Goal: Find specific page/section: Locate a particular part of the current website

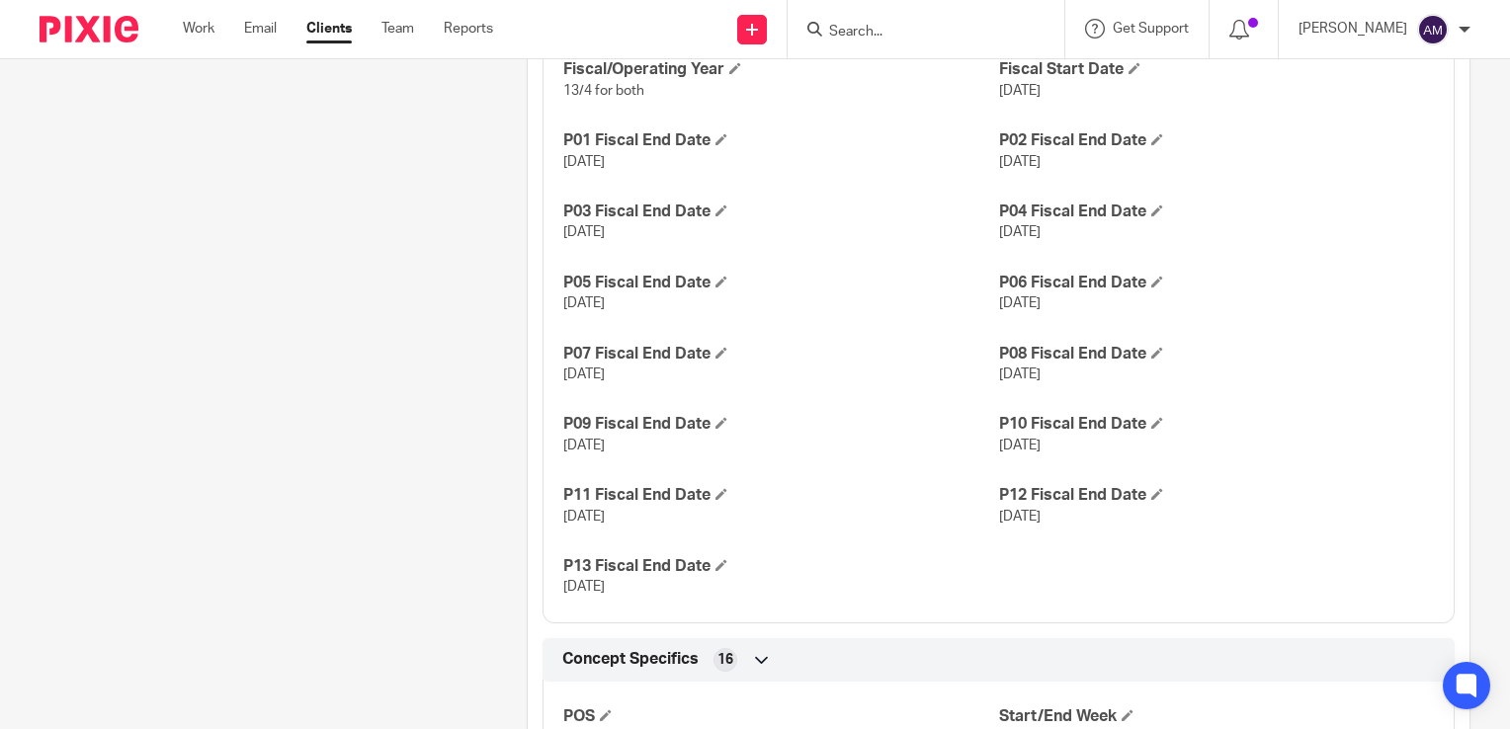
scroll to position [1505, 0]
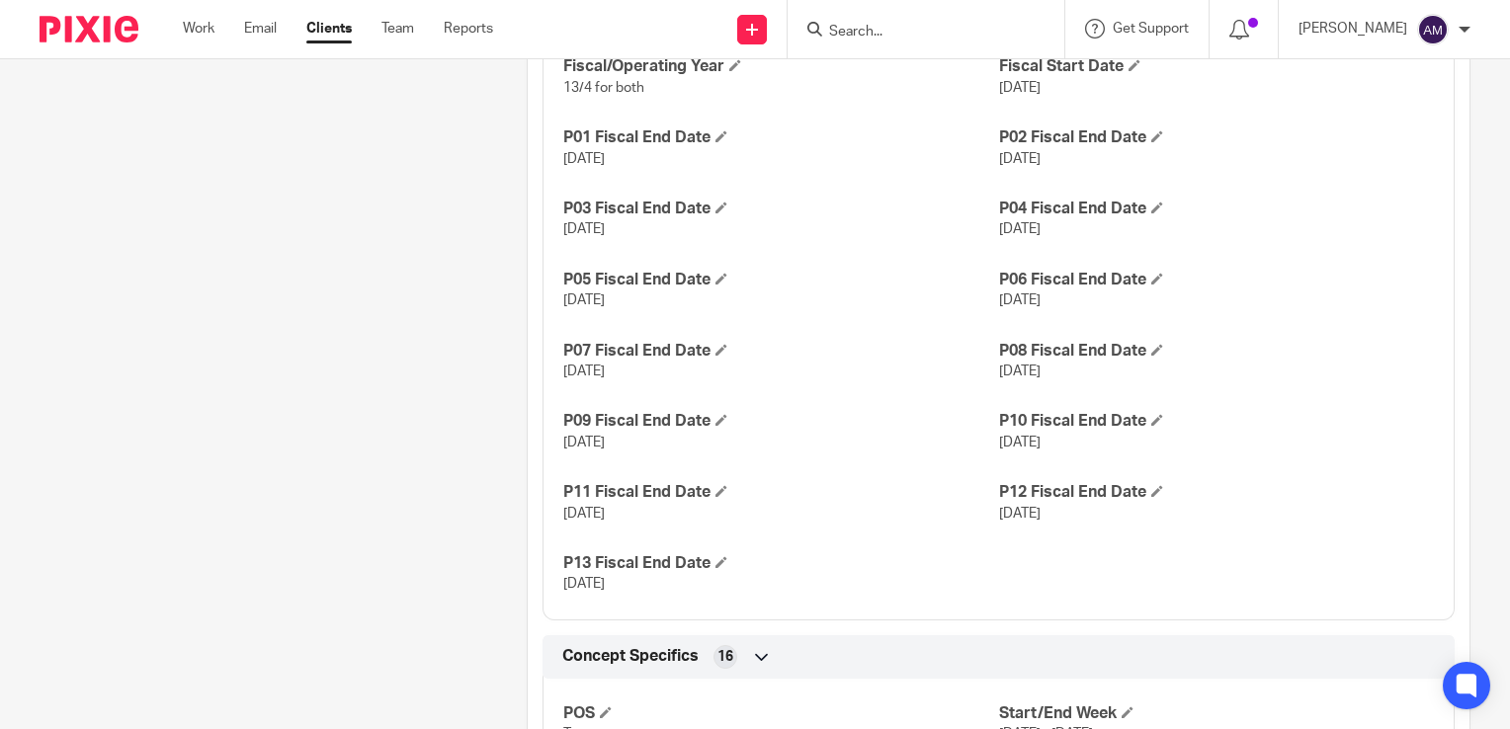
drag, startPoint x: 922, startPoint y: 27, endPoint x: 878, endPoint y: 41, distance: 45.6
click at [921, 29] on input "Search" at bounding box center [916, 33] width 178 height 18
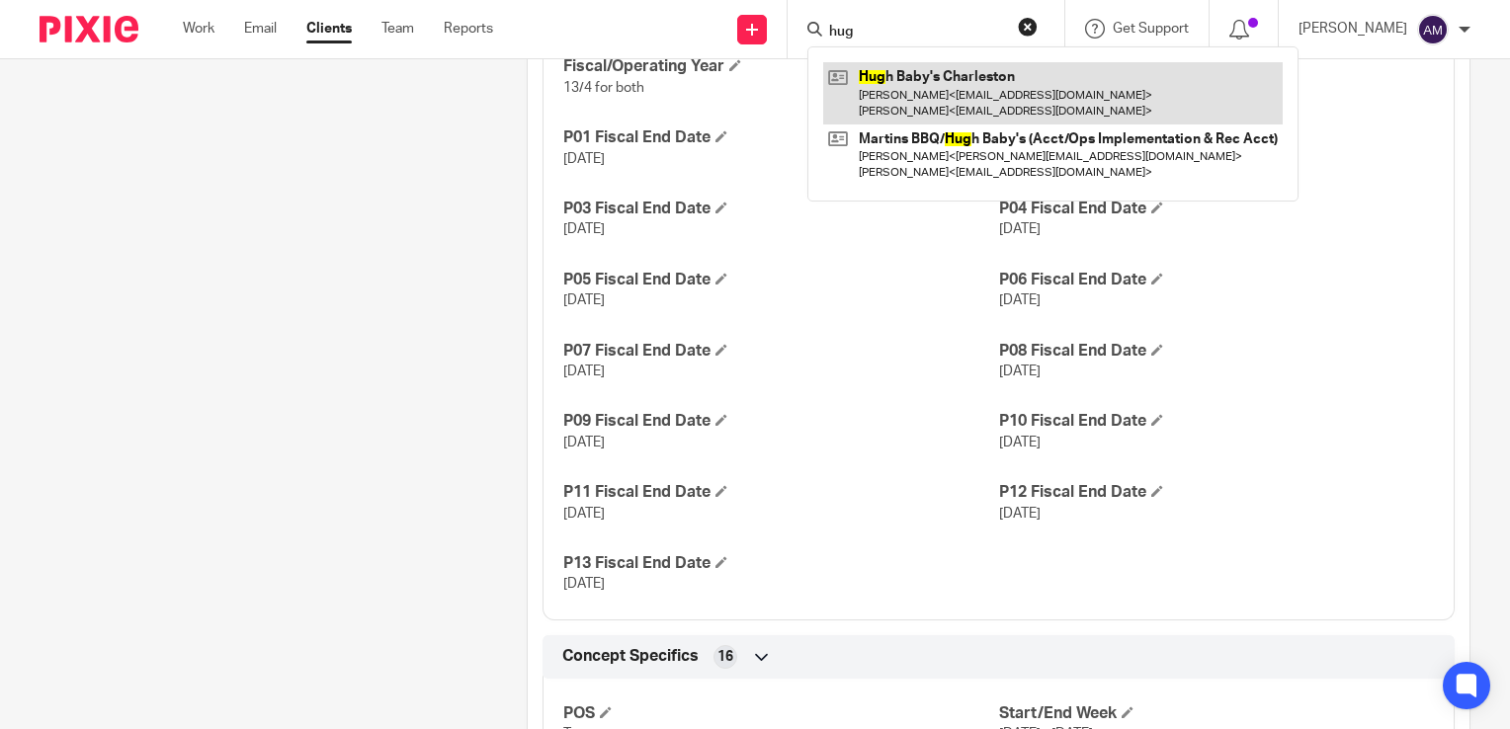
type input "hug"
click at [972, 86] on link at bounding box center [1052, 92] width 459 height 61
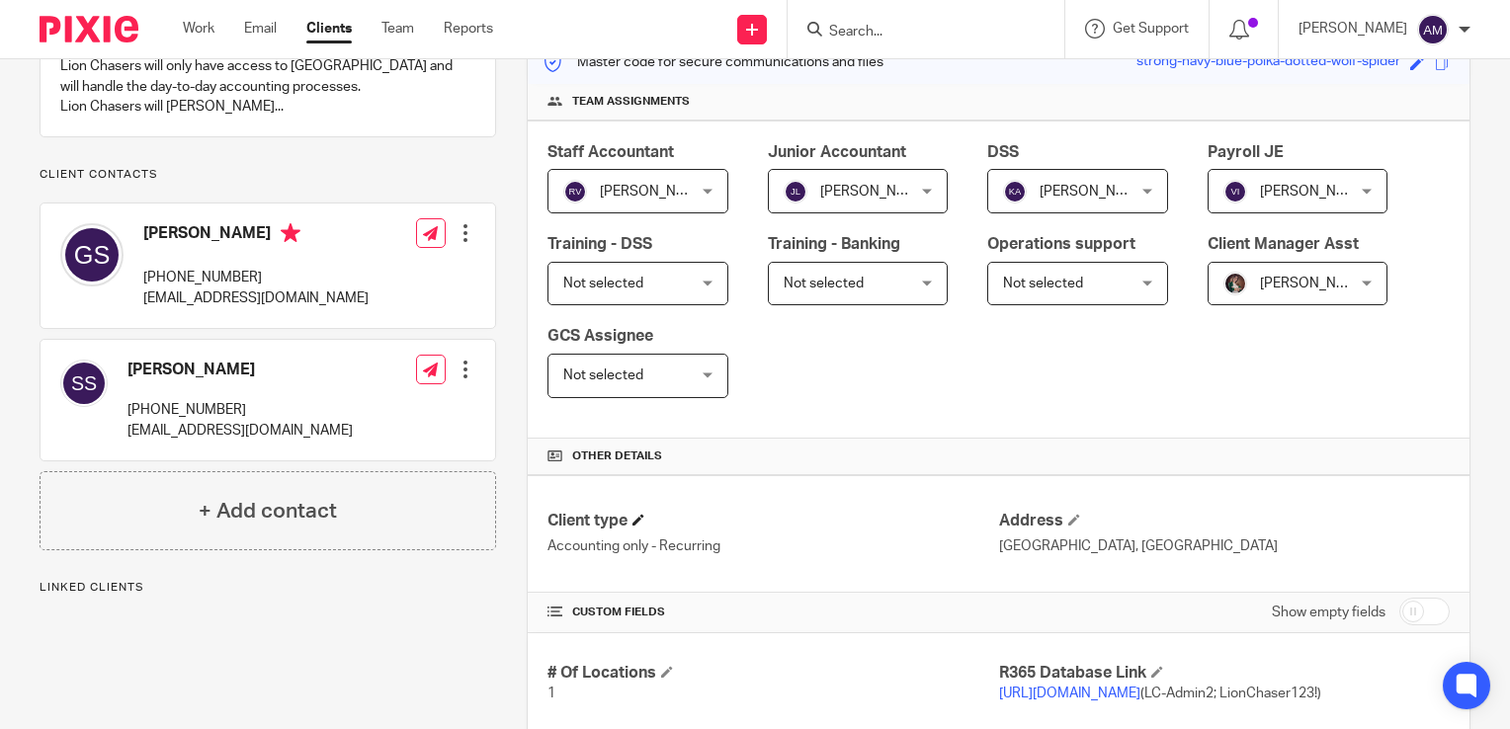
scroll to position [395, 0]
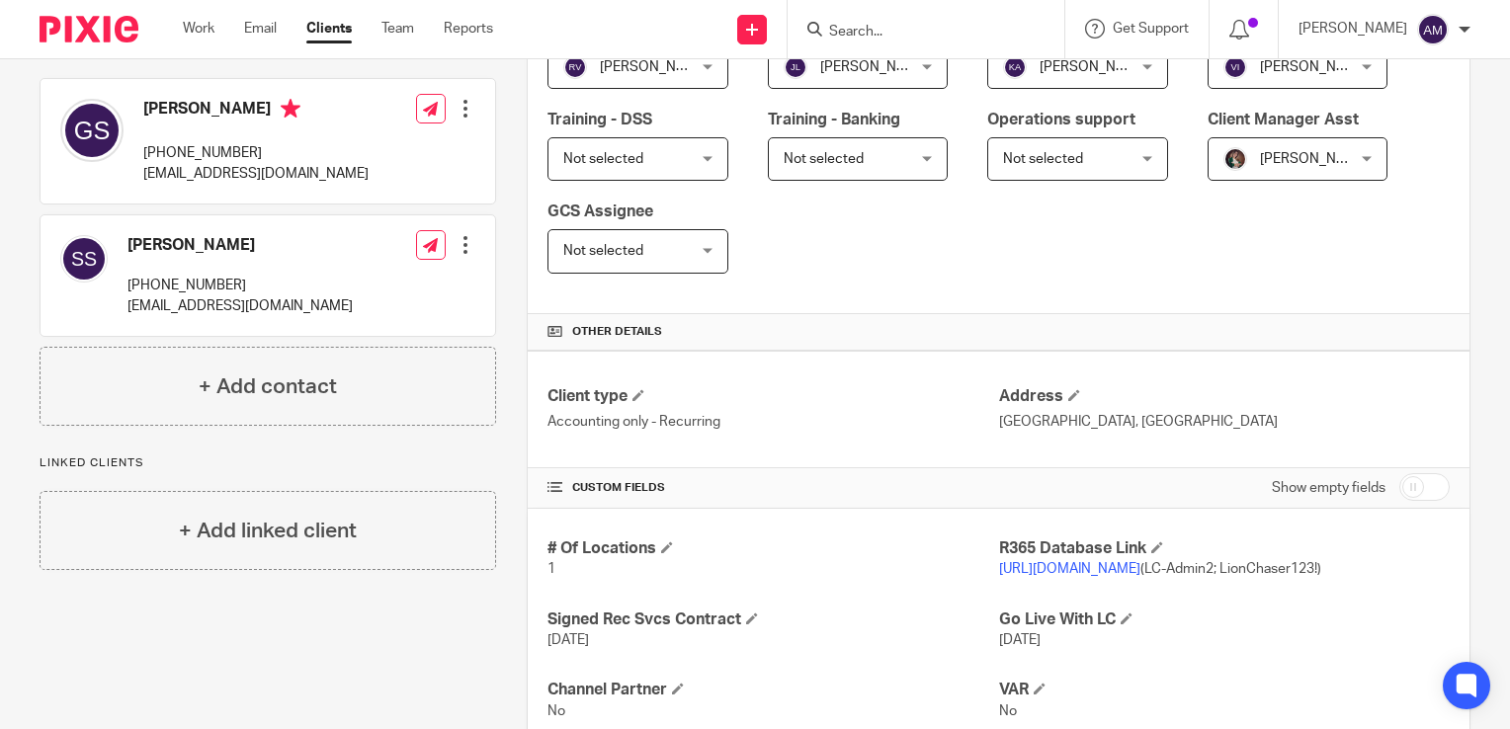
click at [1115, 569] on link "https://bbq2006.restaurant365.com/" at bounding box center [1069, 569] width 141 height 14
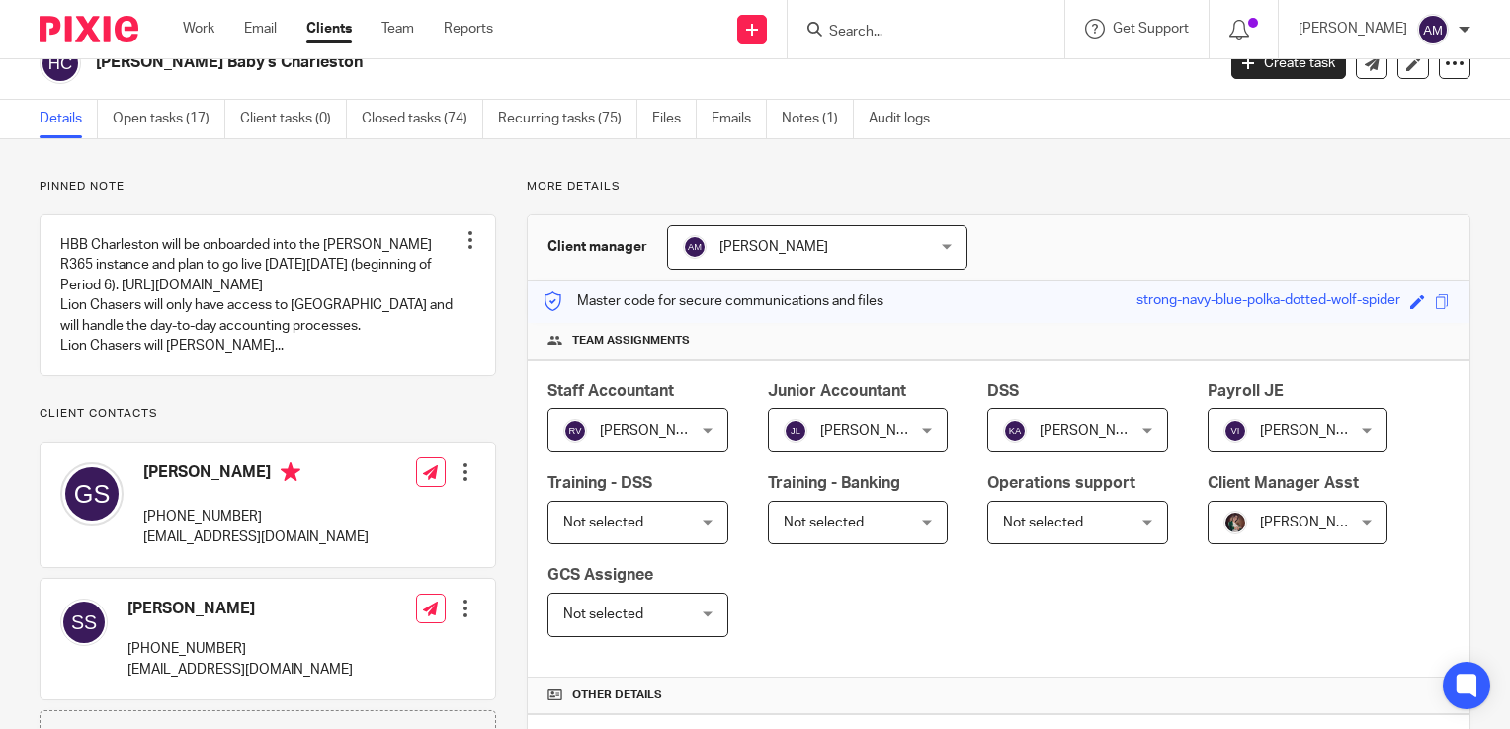
scroll to position [0, 0]
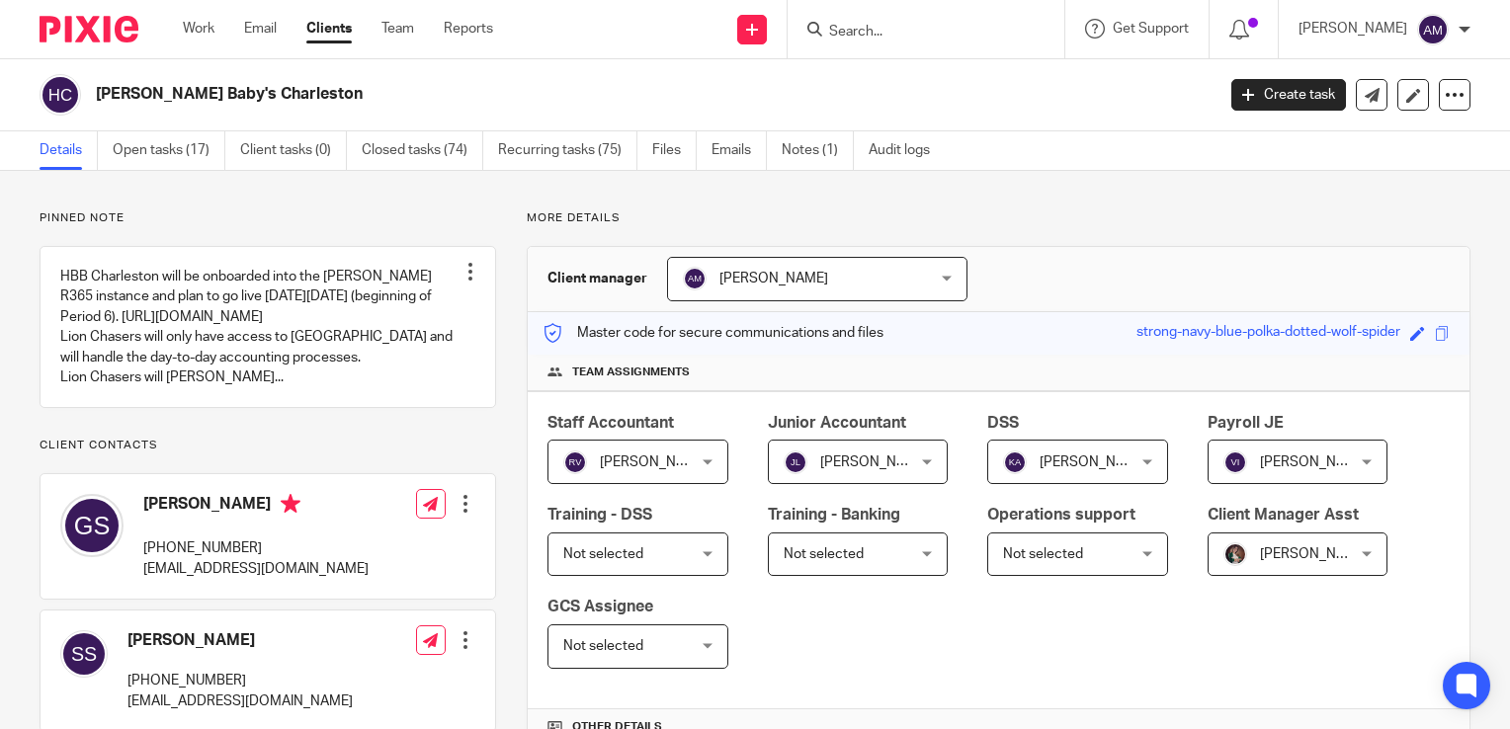
click at [885, 27] on form at bounding box center [932, 29] width 210 height 25
click at [862, 34] on input "Search" at bounding box center [916, 33] width 178 height 18
type input "c"
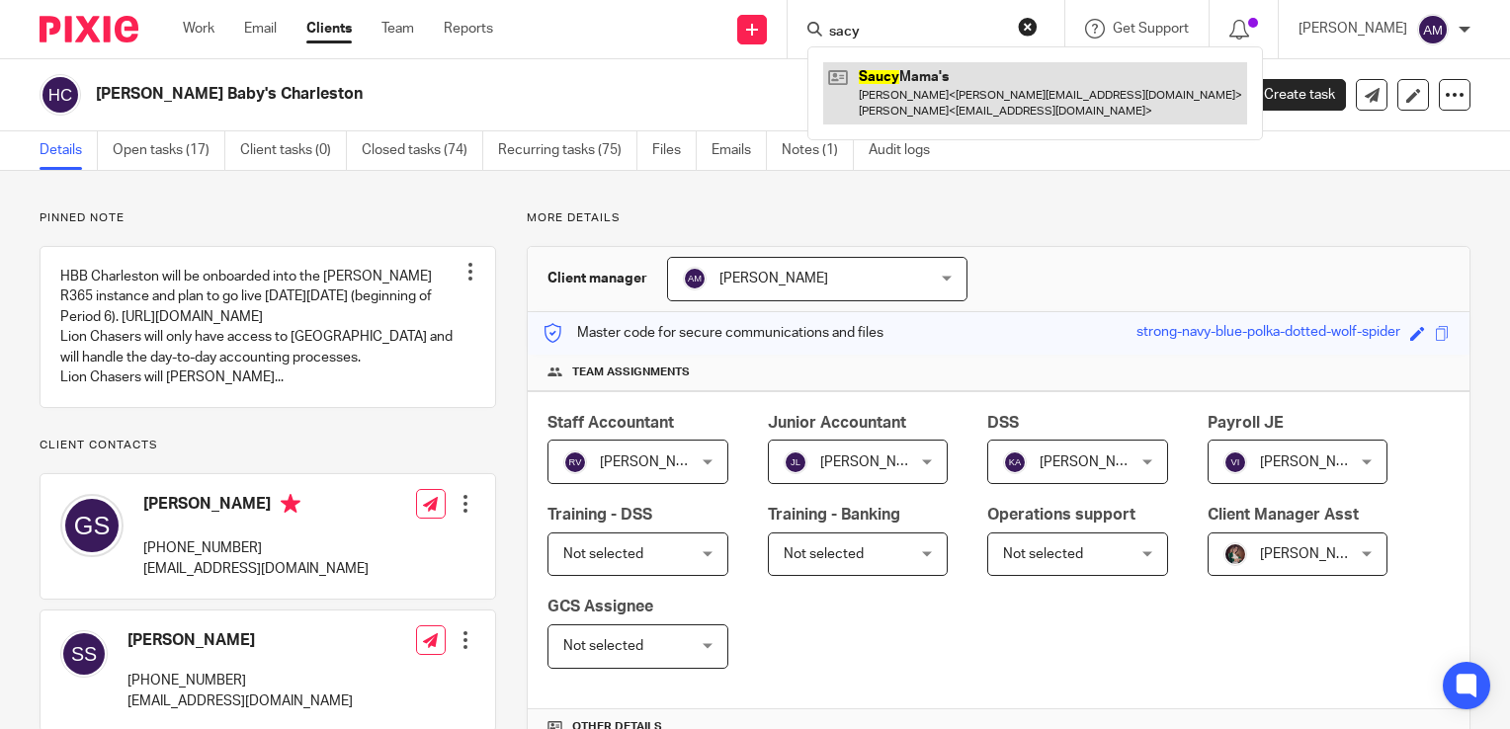
type input "sacy"
click at [967, 95] on link at bounding box center [1035, 92] width 424 height 61
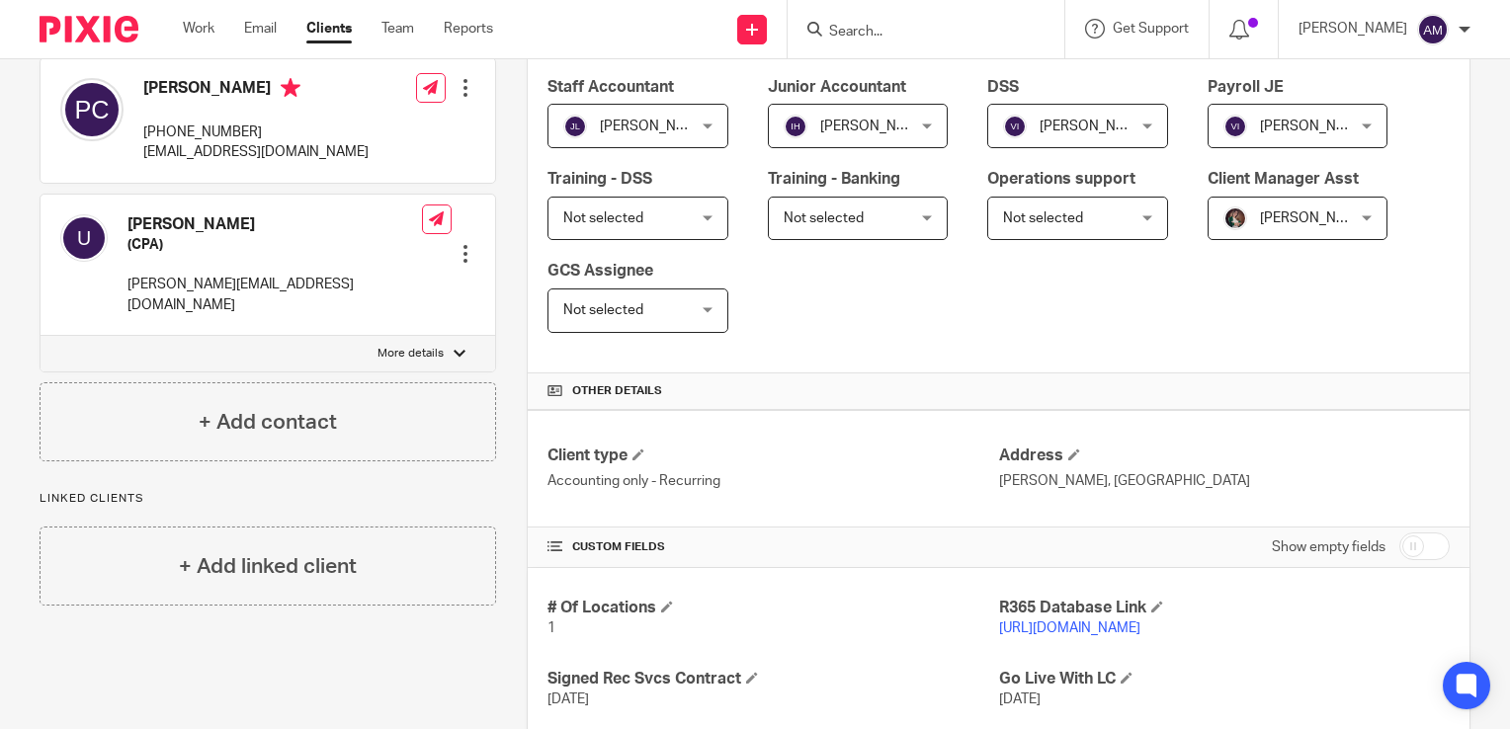
scroll to position [395, 0]
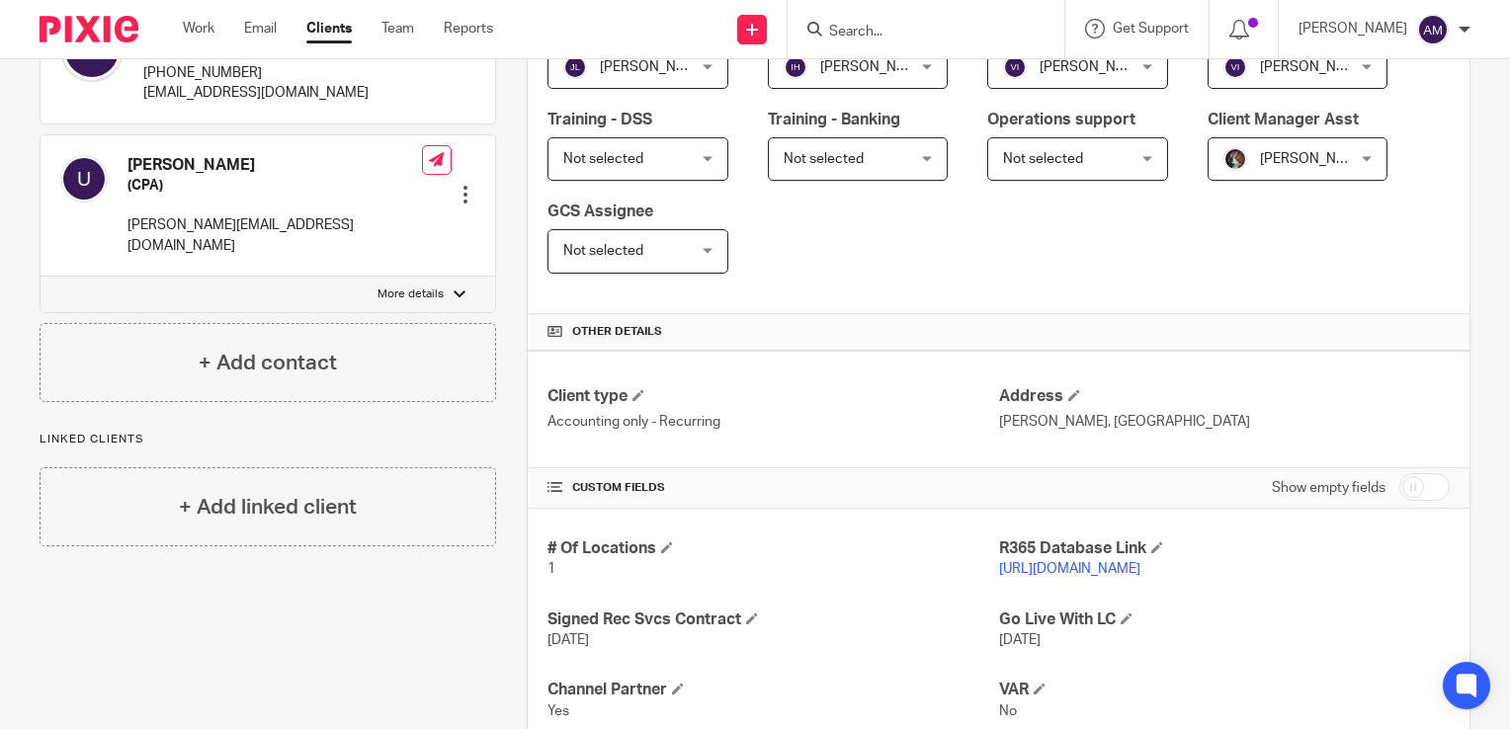
click at [1110, 568] on link "https://saucymama.restaurant365.com" at bounding box center [1069, 569] width 141 height 14
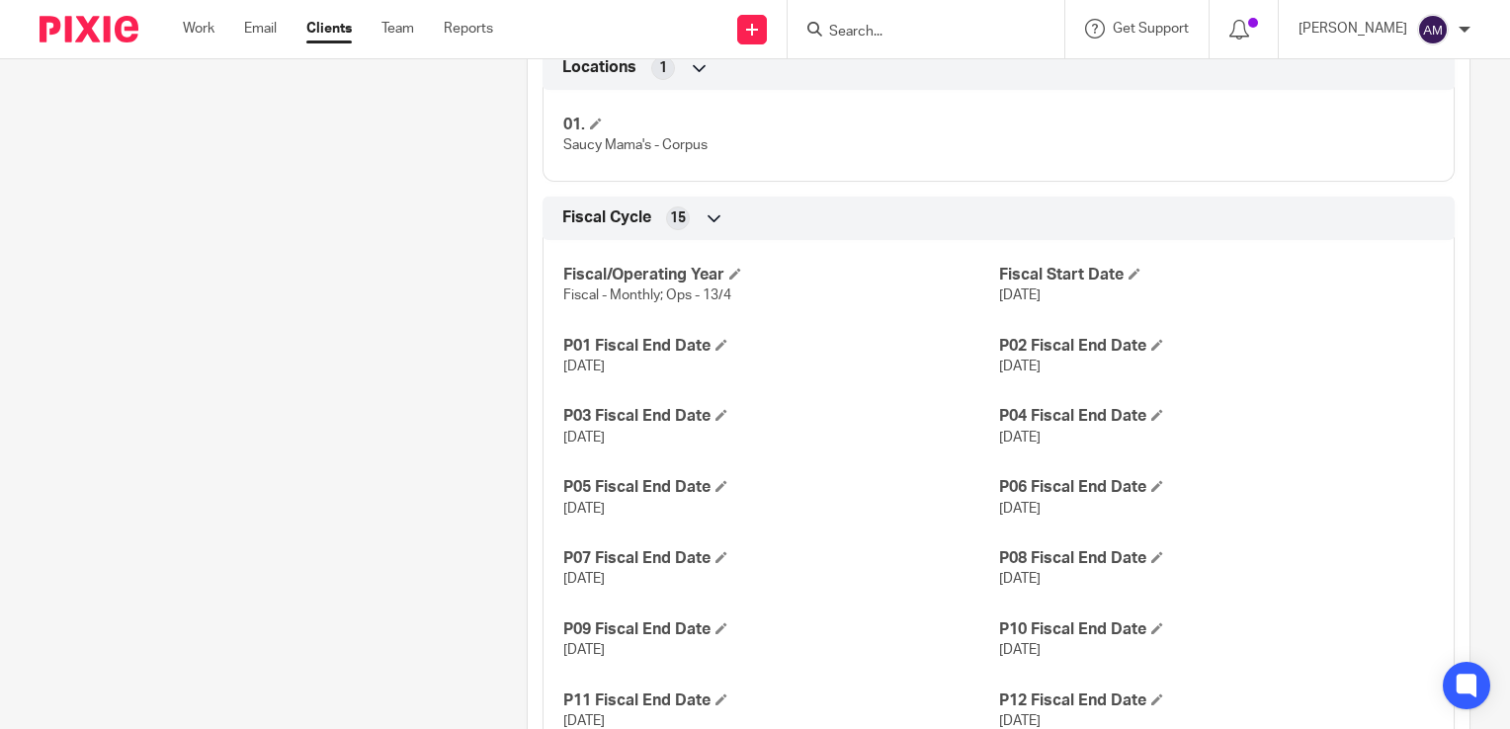
scroll to position [1482, 0]
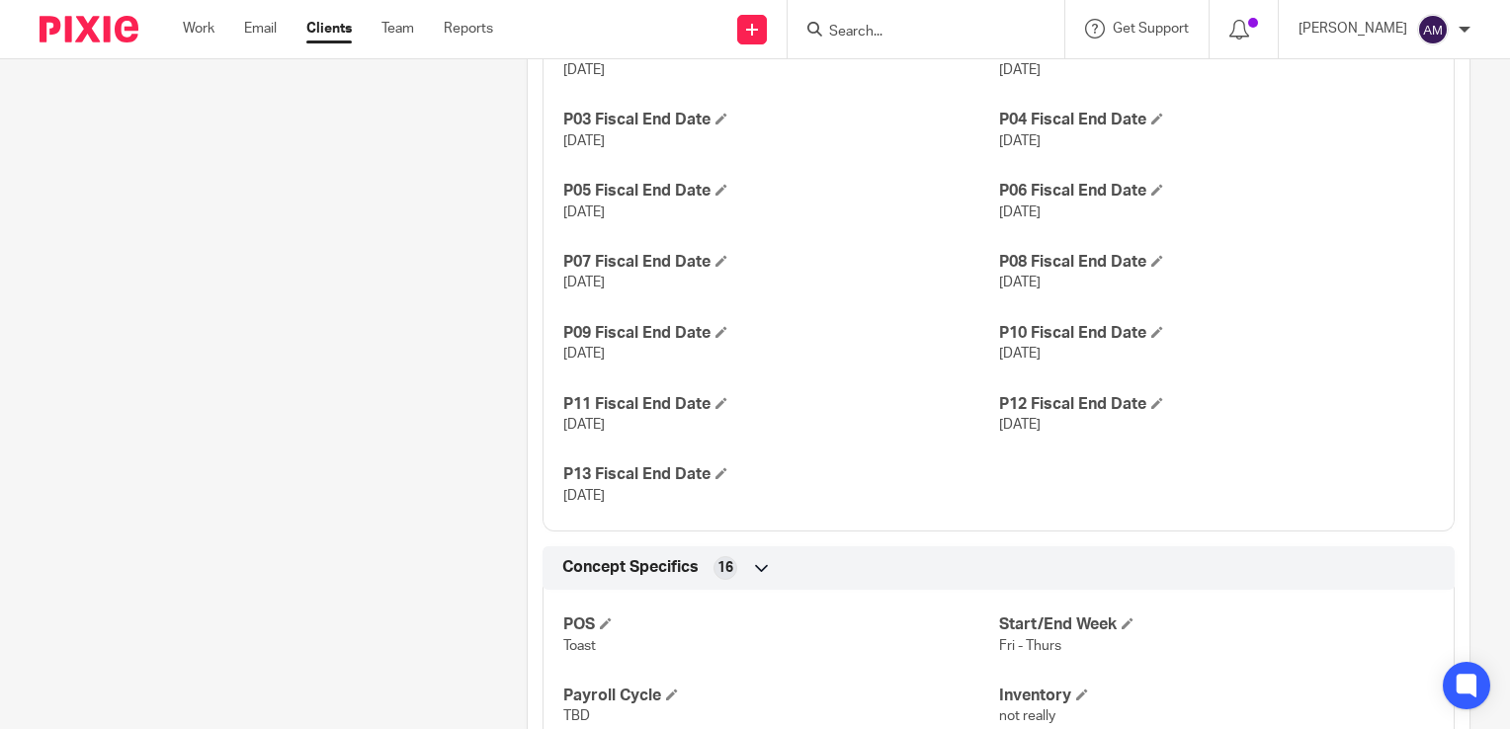
click at [983, 33] on input "Search" at bounding box center [916, 33] width 178 height 18
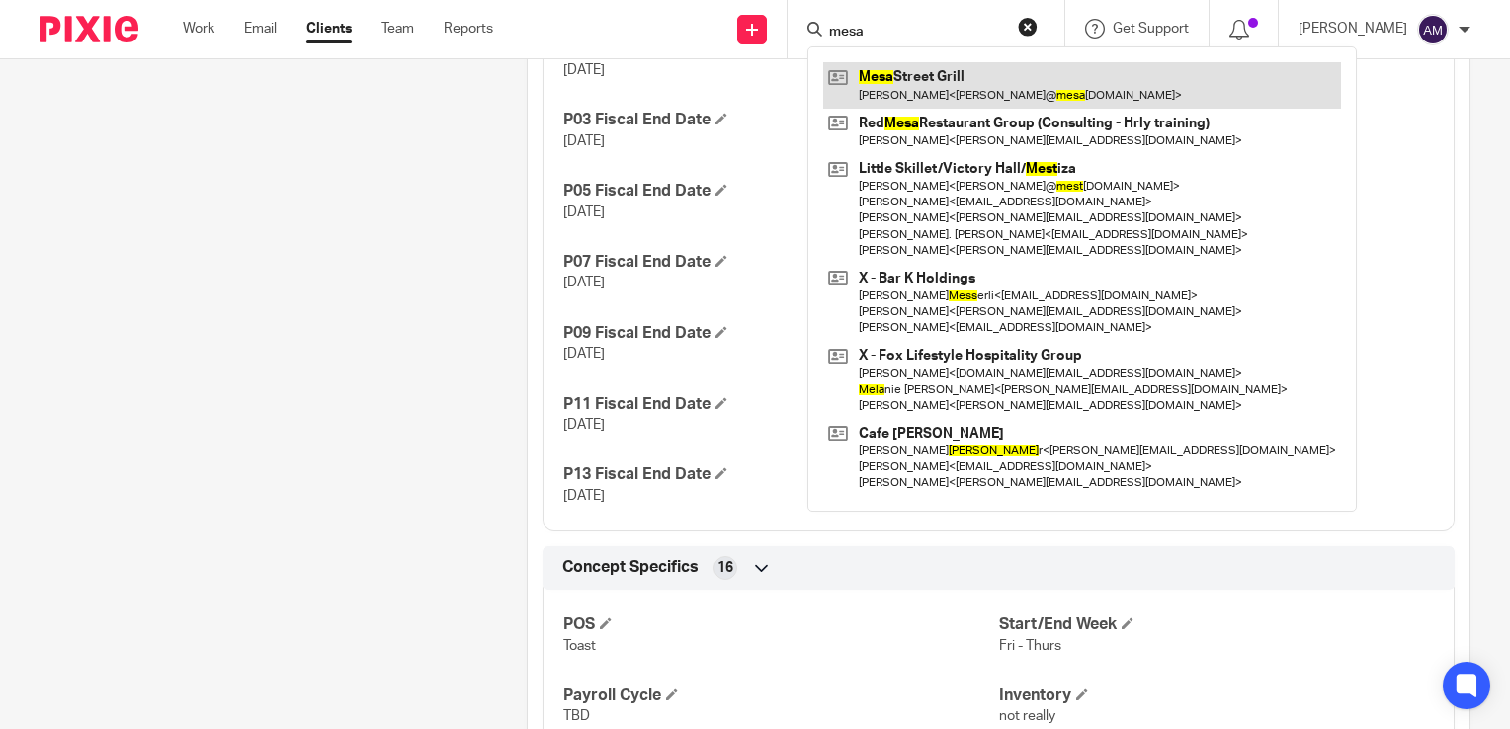
type input "mesa"
click at [956, 89] on link at bounding box center [1082, 84] width 518 height 45
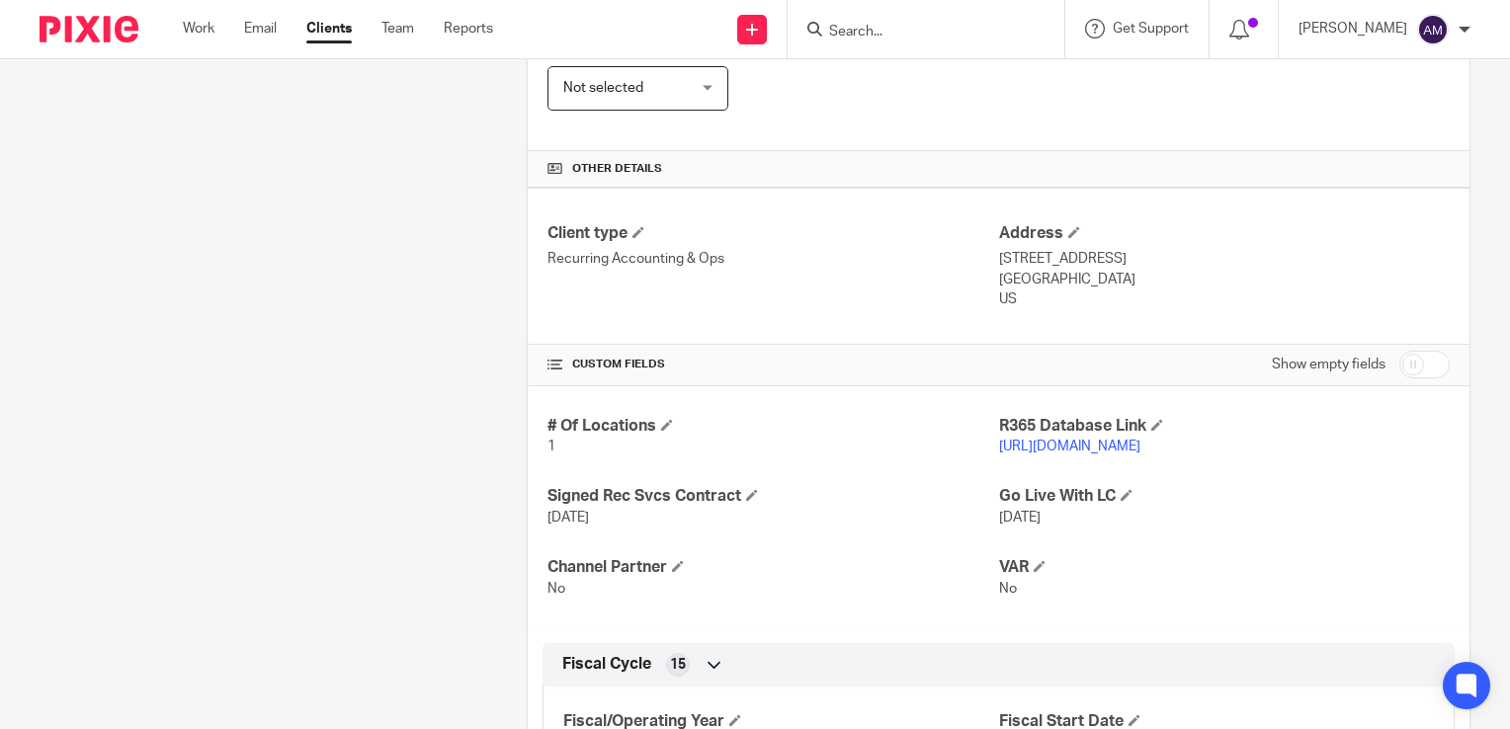
scroll to position [593, 0]
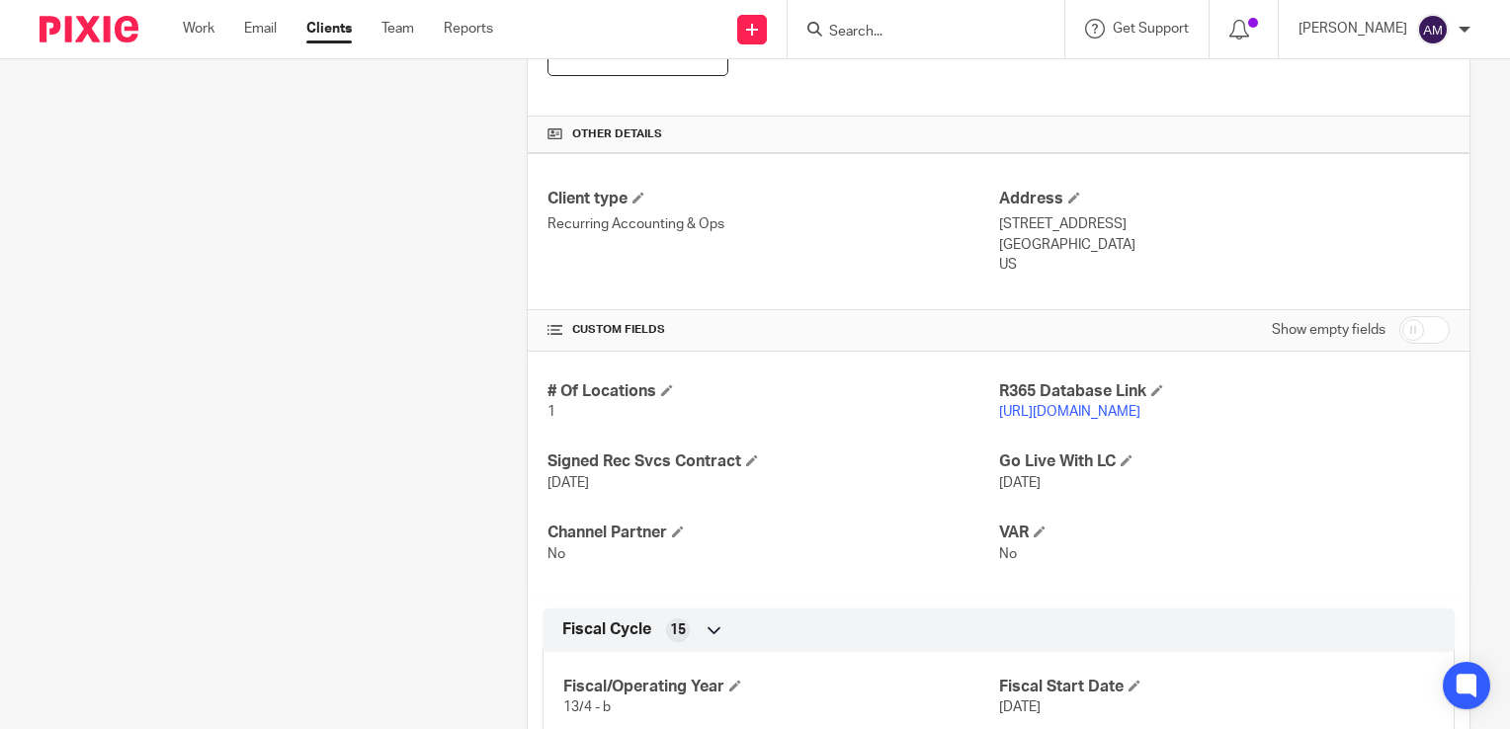
click at [1080, 409] on link "[URL][DOMAIN_NAME]" at bounding box center [1069, 412] width 141 height 14
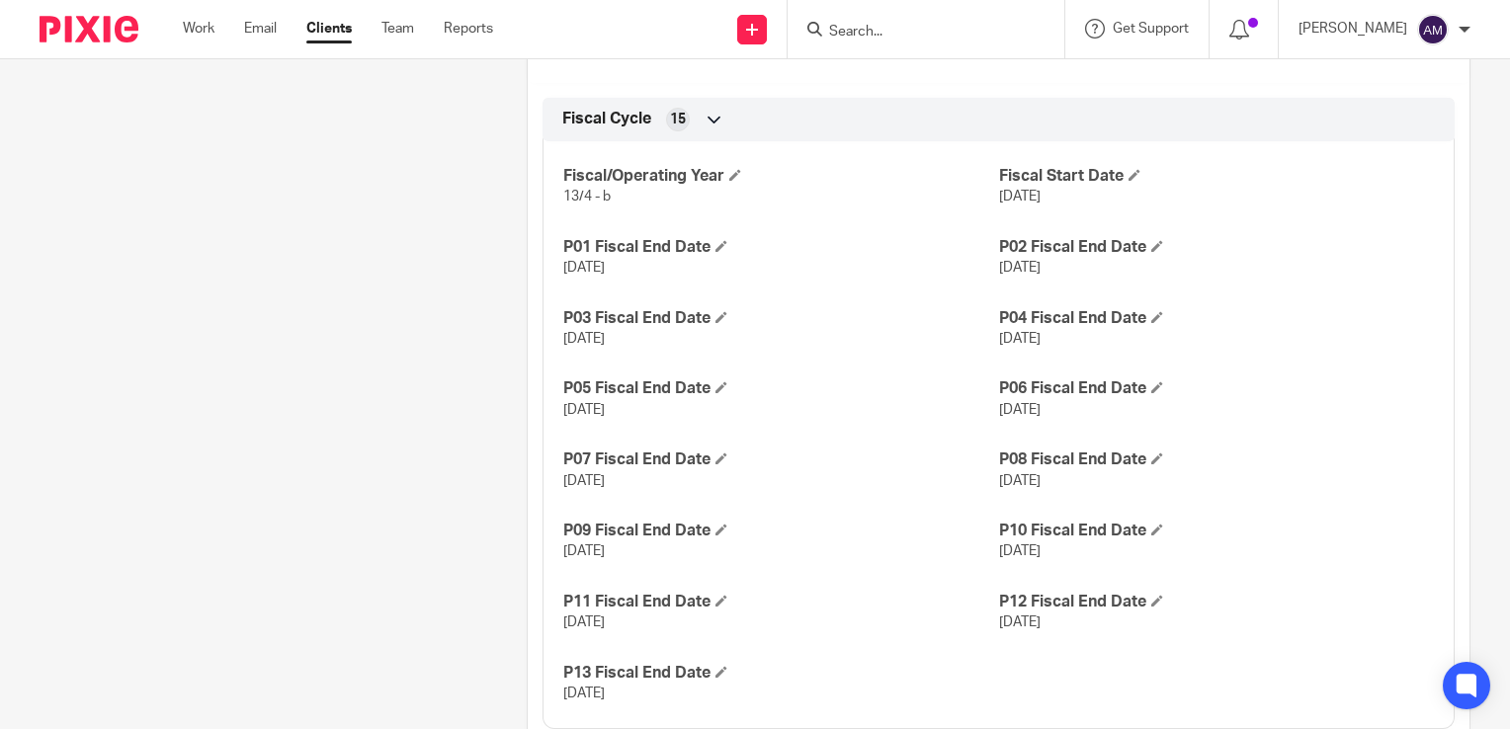
scroll to position [988, 0]
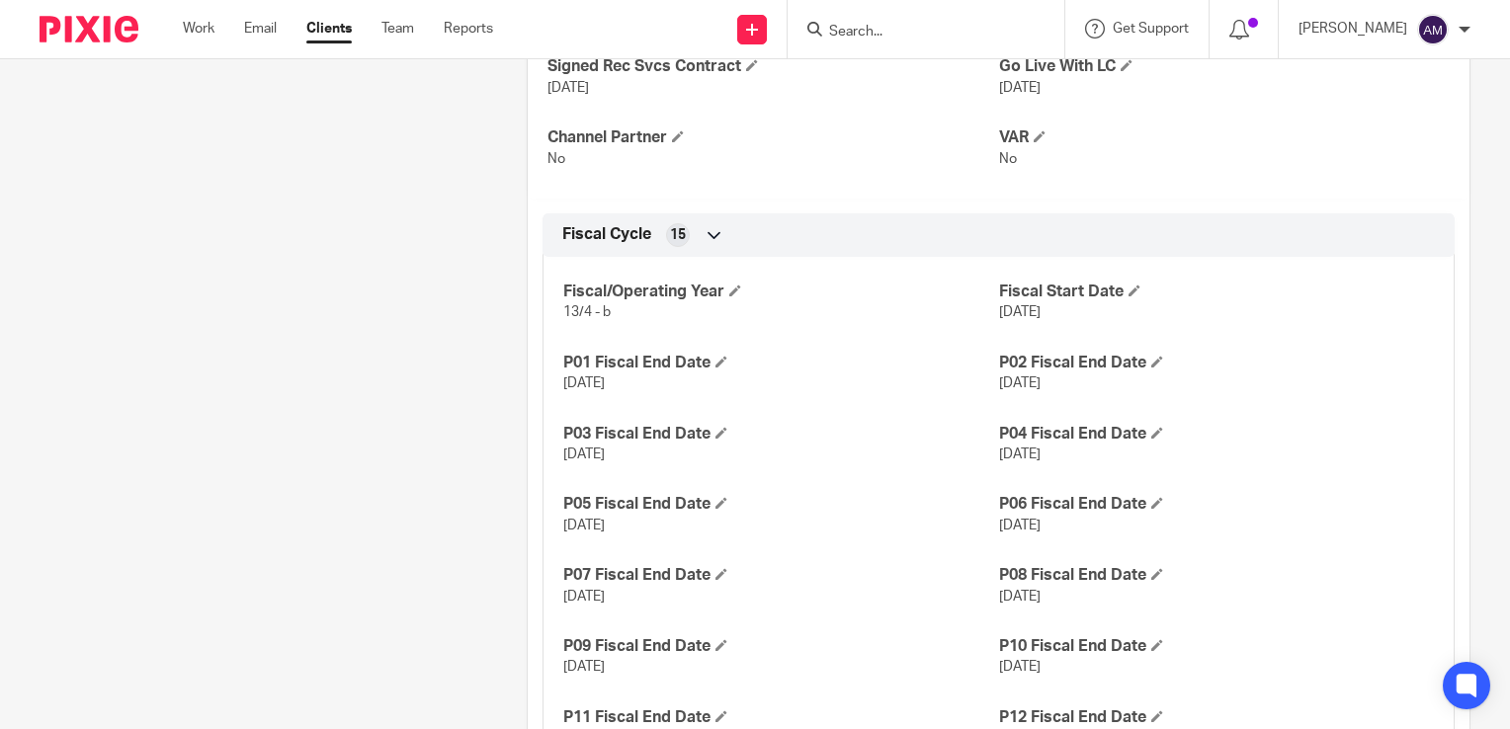
click at [954, 29] on input "Search" at bounding box center [916, 33] width 178 height 18
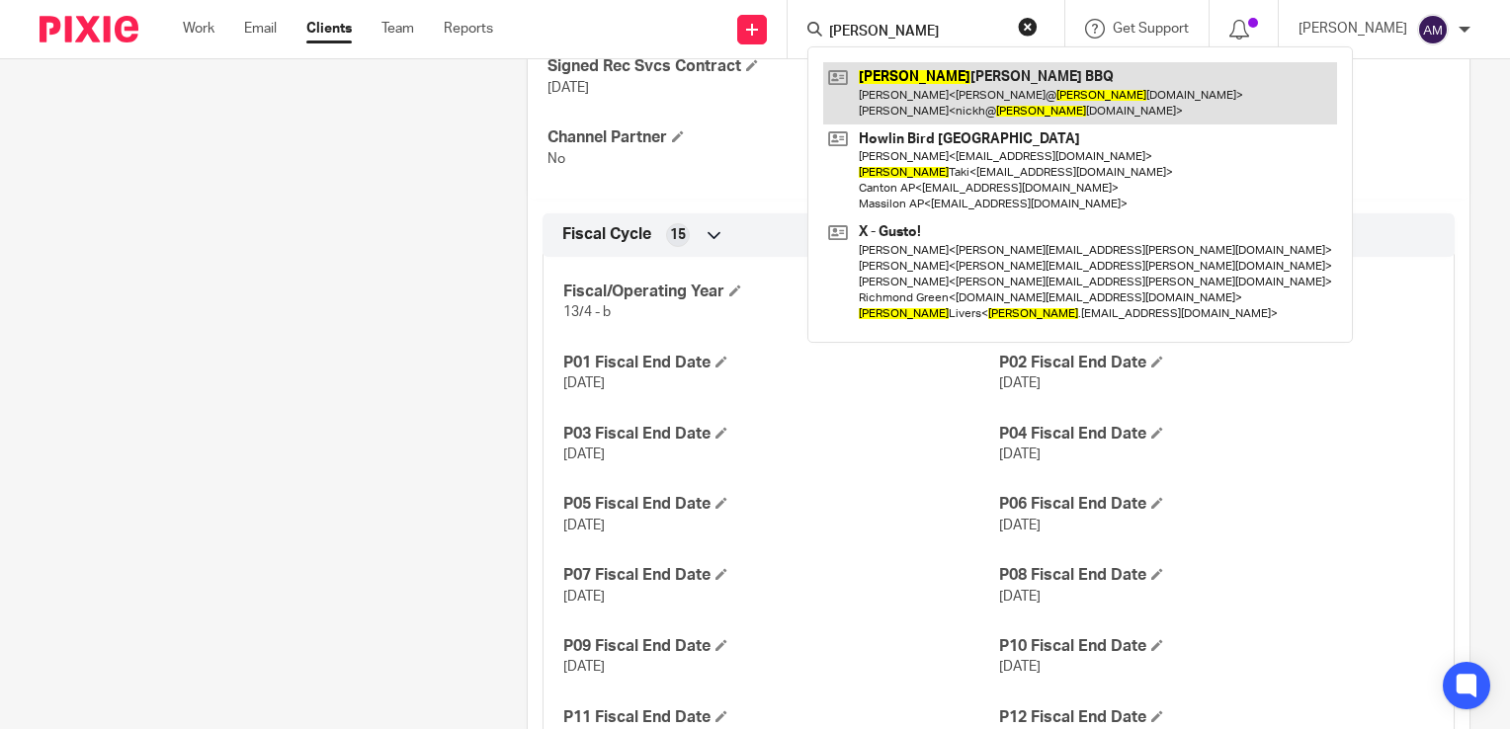
type input "SAM"
click at [966, 84] on link at bounding box center [1080, 92] width 514 height 61
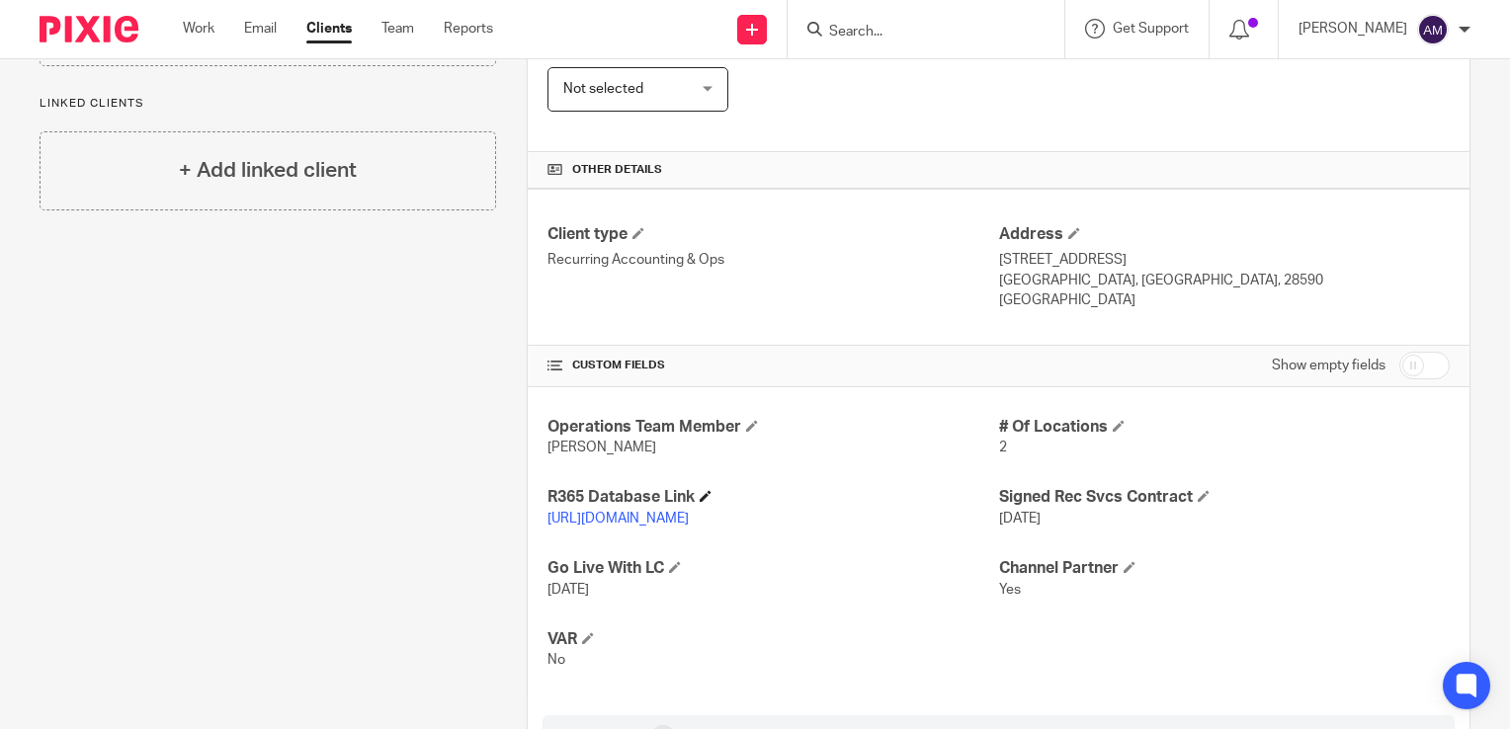
scroll to position [593, 0]
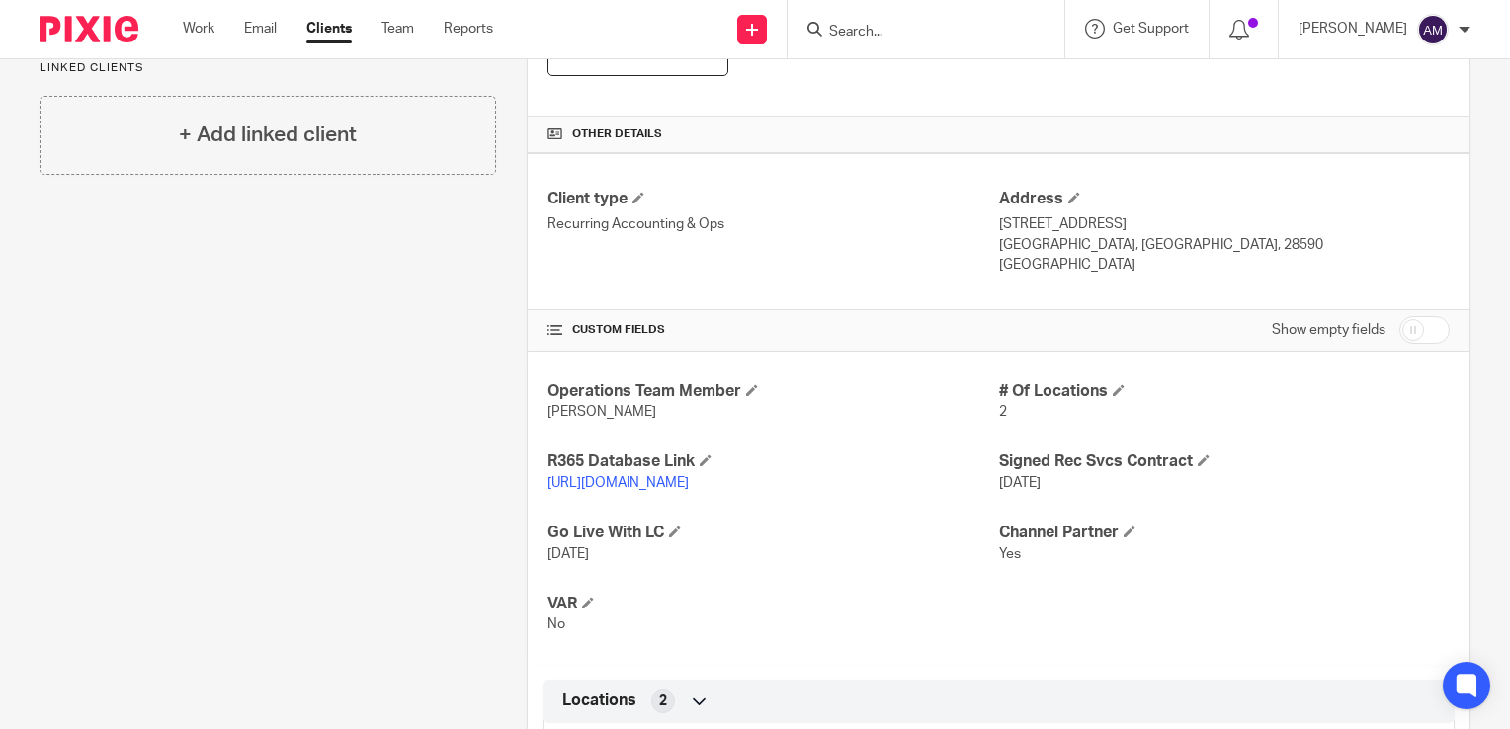
click at [689, 484] on link "[URL][DOMAIN_NAME]" at bounding box center [617, 483] width 141 height 14
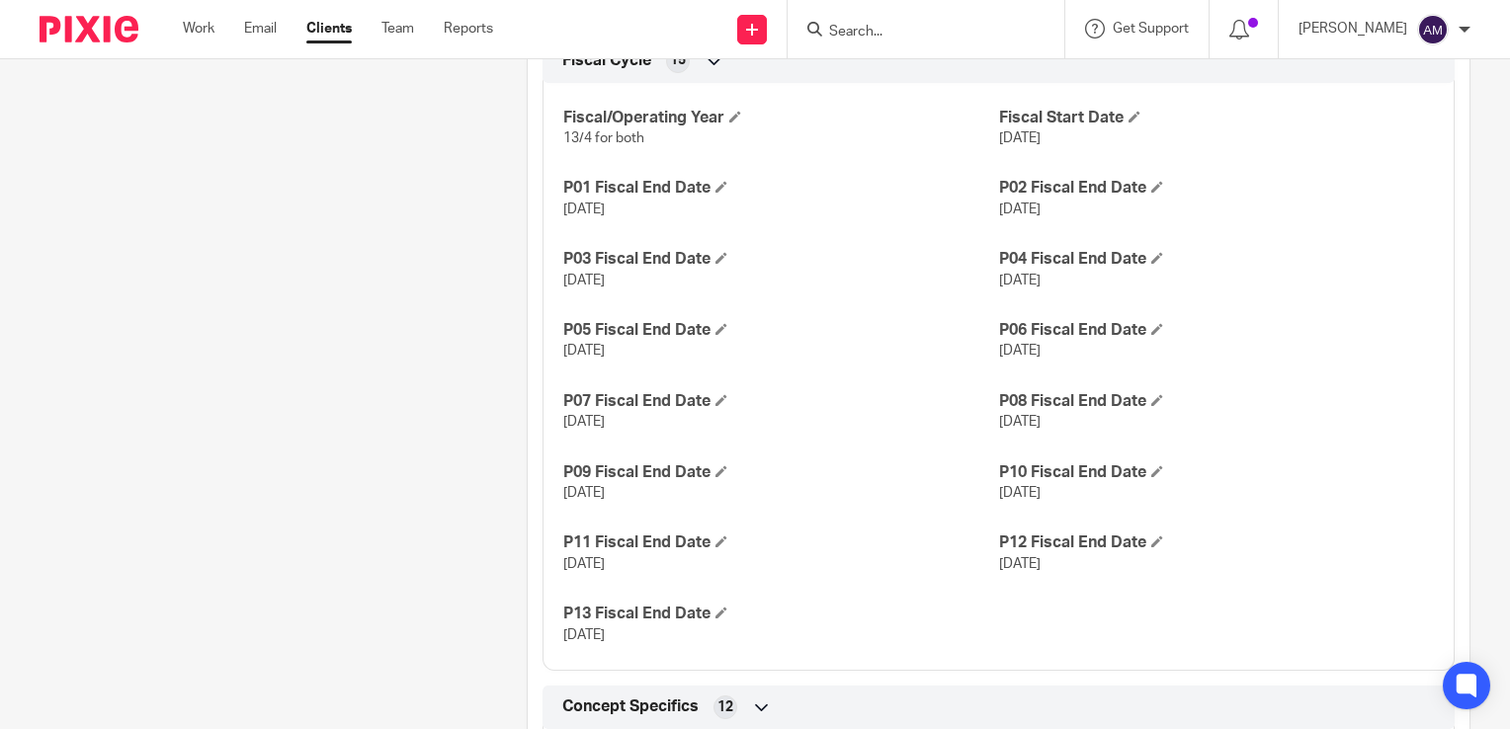
scroll to position [790, 0]
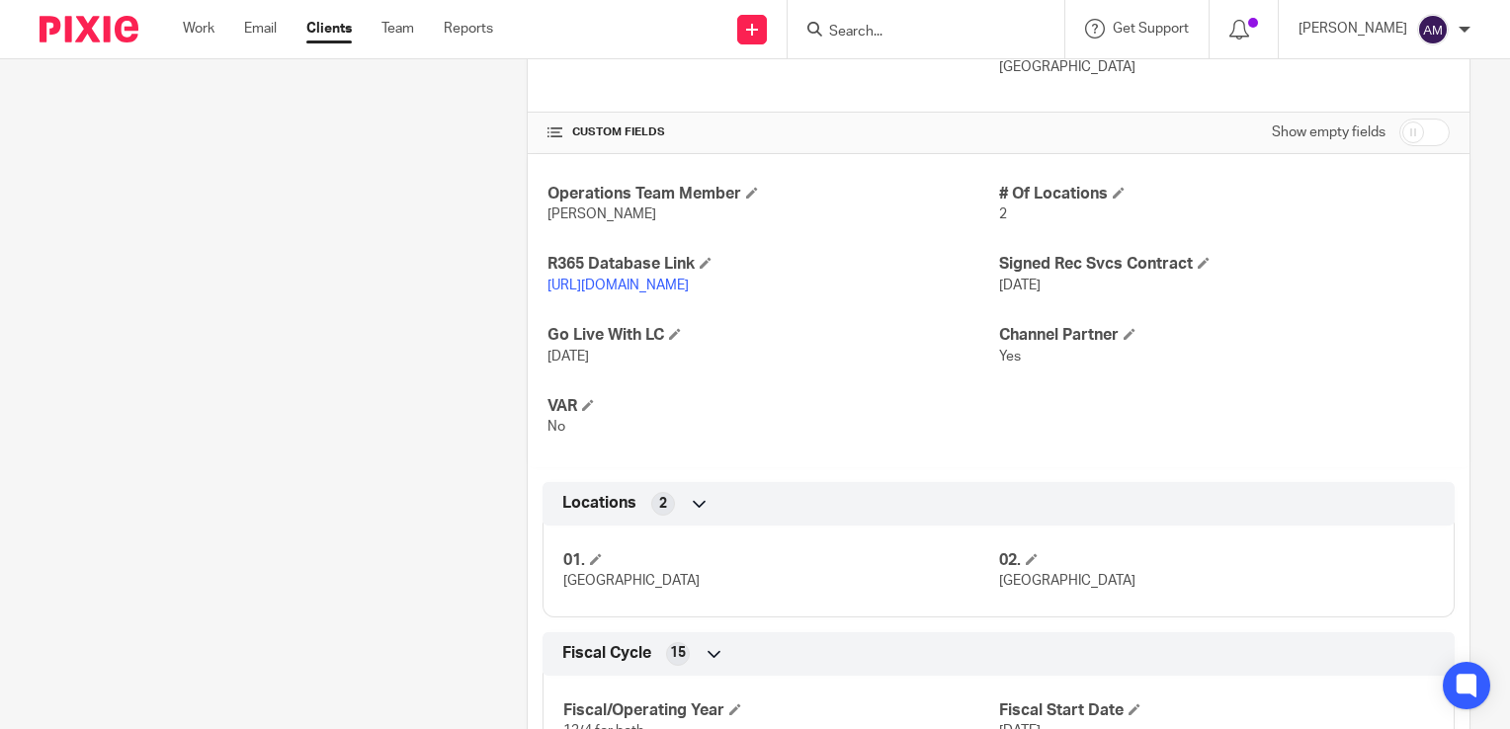
click at [689, 280] on link "https://samjonesbbq.restaurant365.com/#/user/login" at bounding box center [617, 286] width 141 height 14
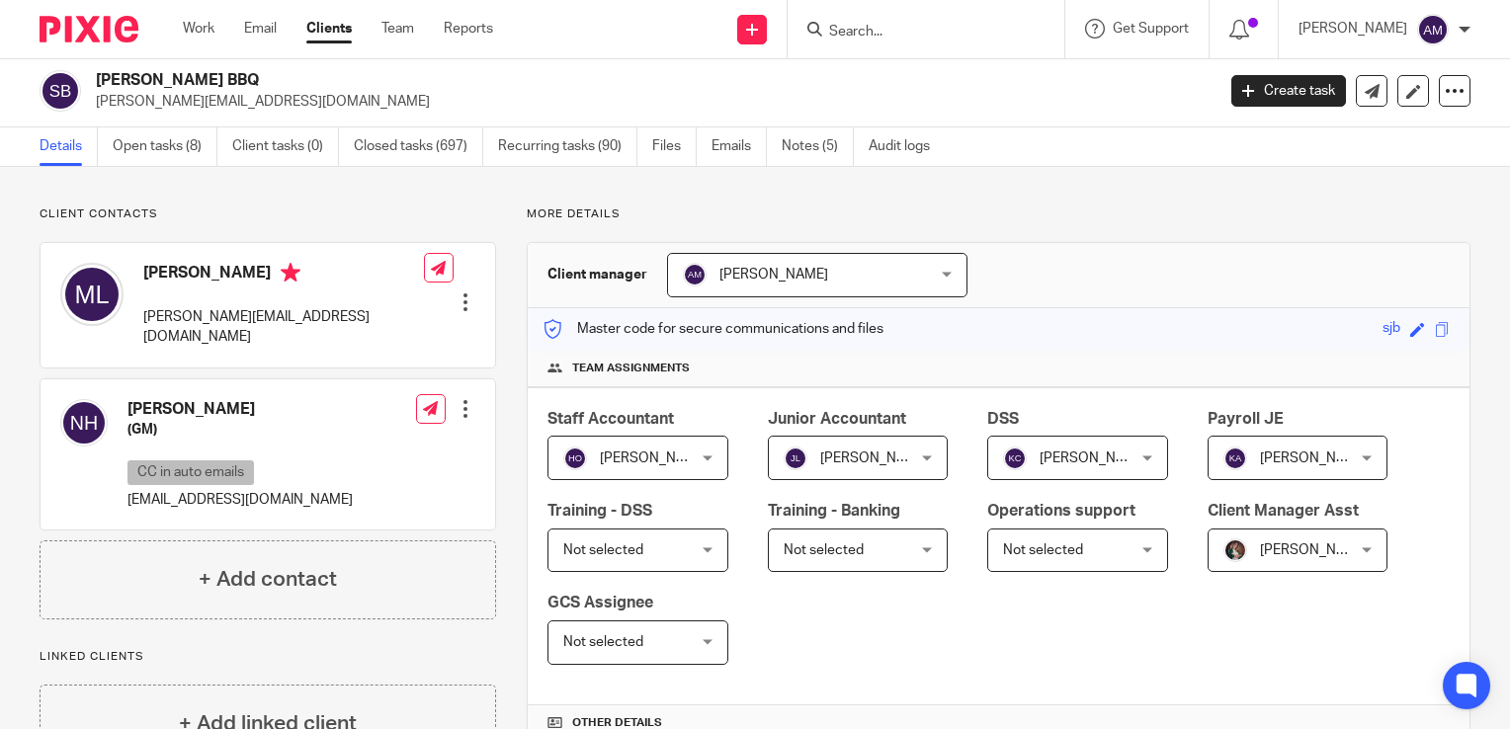
scroll to position [0, 0]
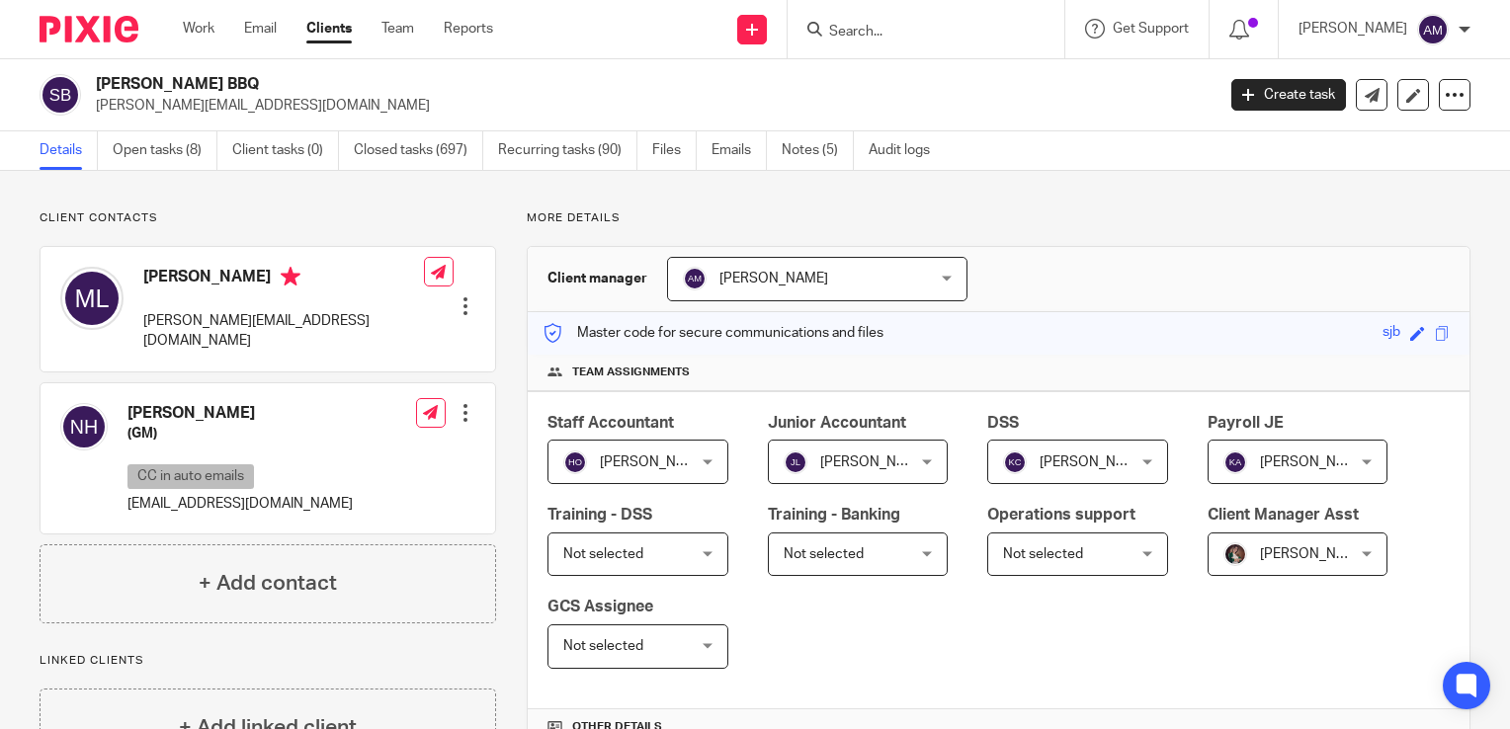
click at [911, 30] on input "Search" at bounding box center [916, 33] width 178 height 18
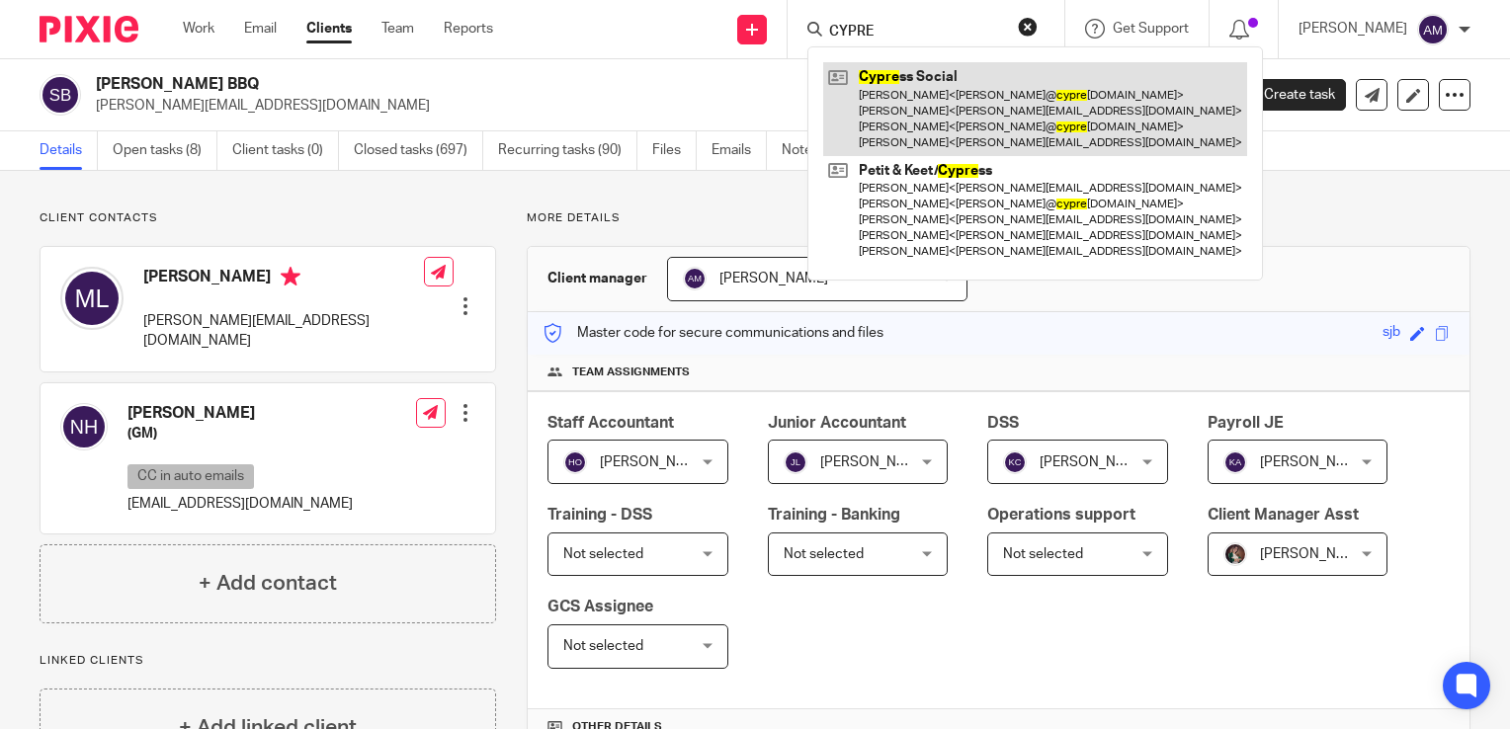
type input "CYPRE"
click at [976, 101] on link at bounding box center [1035, 109] width 424 height 94
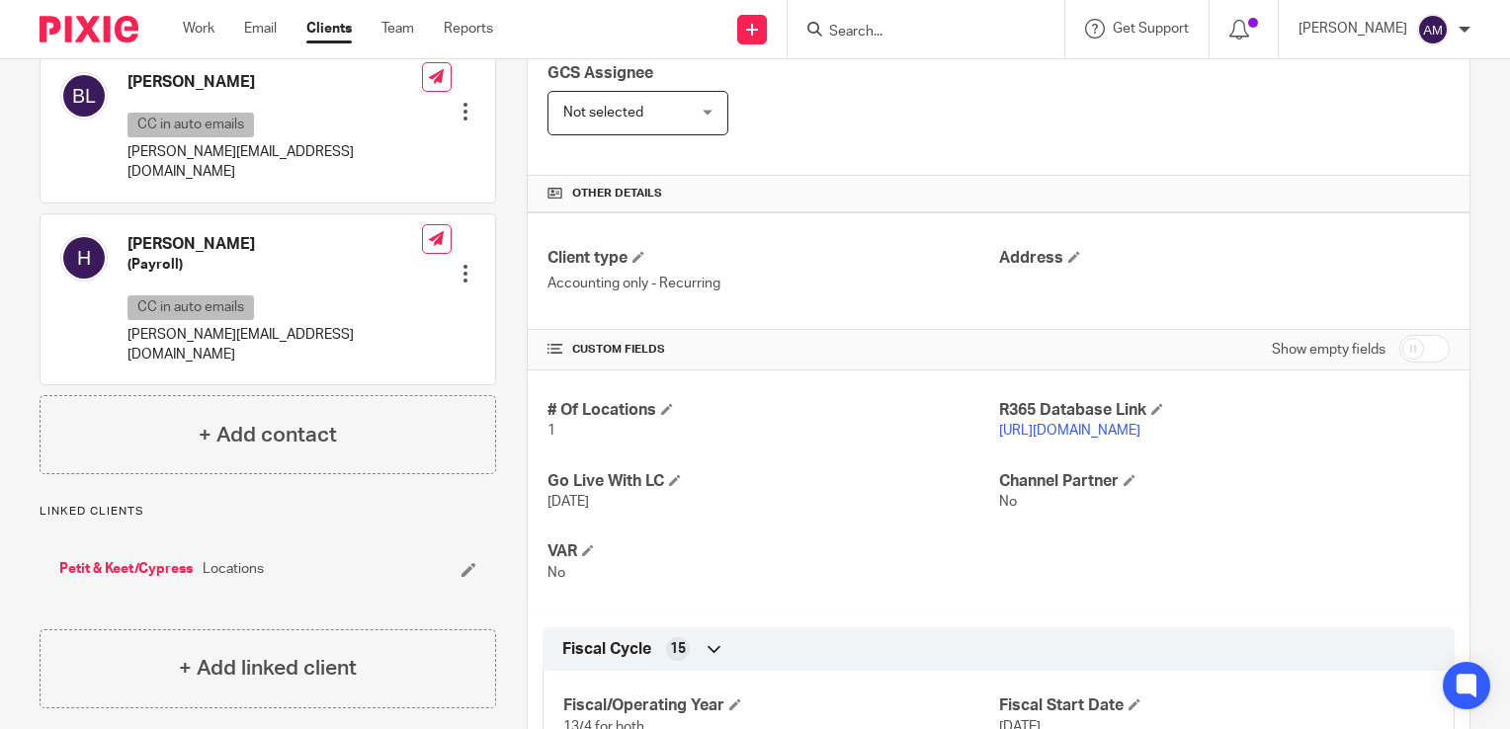
scroll to position [593, 0]
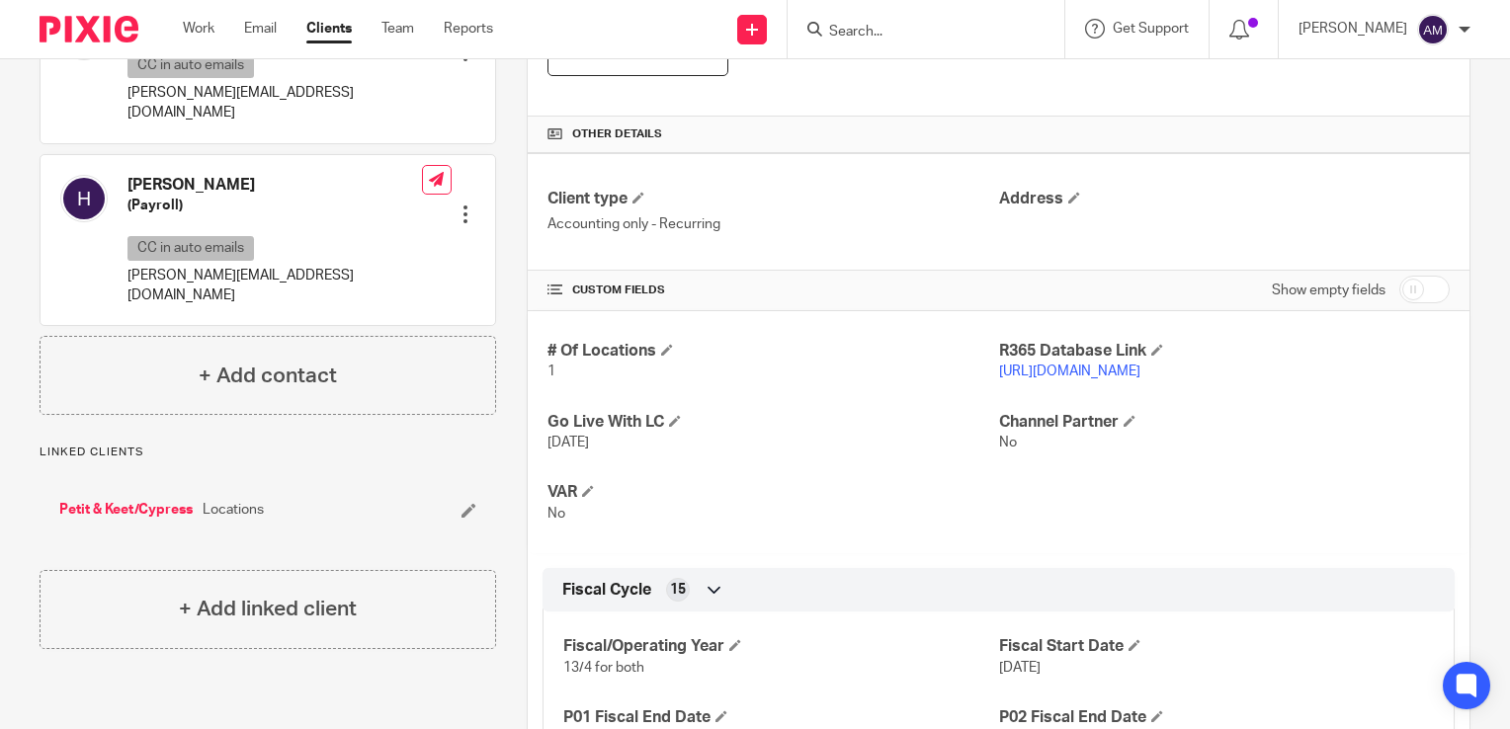
click at [1140, 372] on link "https://petitkeet.restaurant365.com/#/user/login" at bounding box center [1069, 372] width 141 height 14
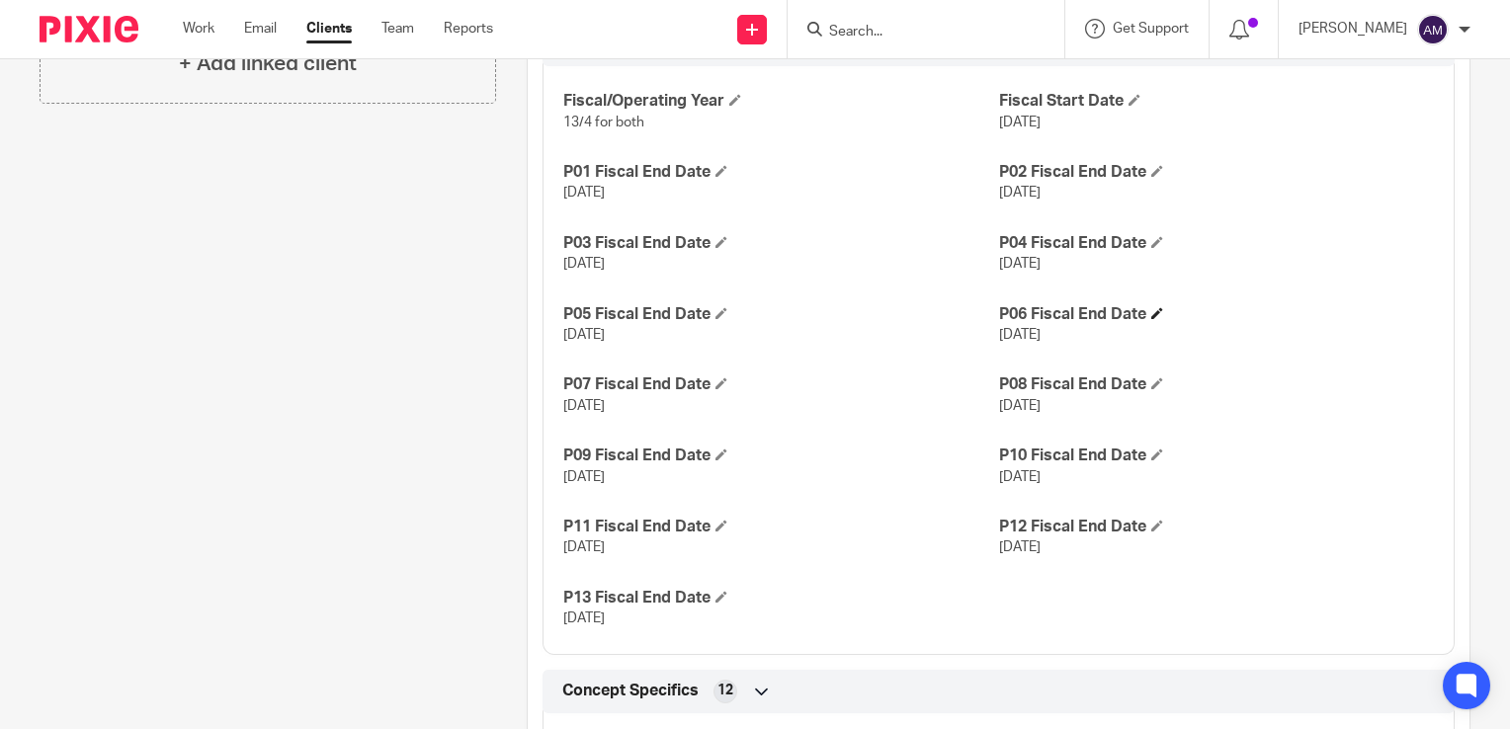
scroll to position [1186, 0]
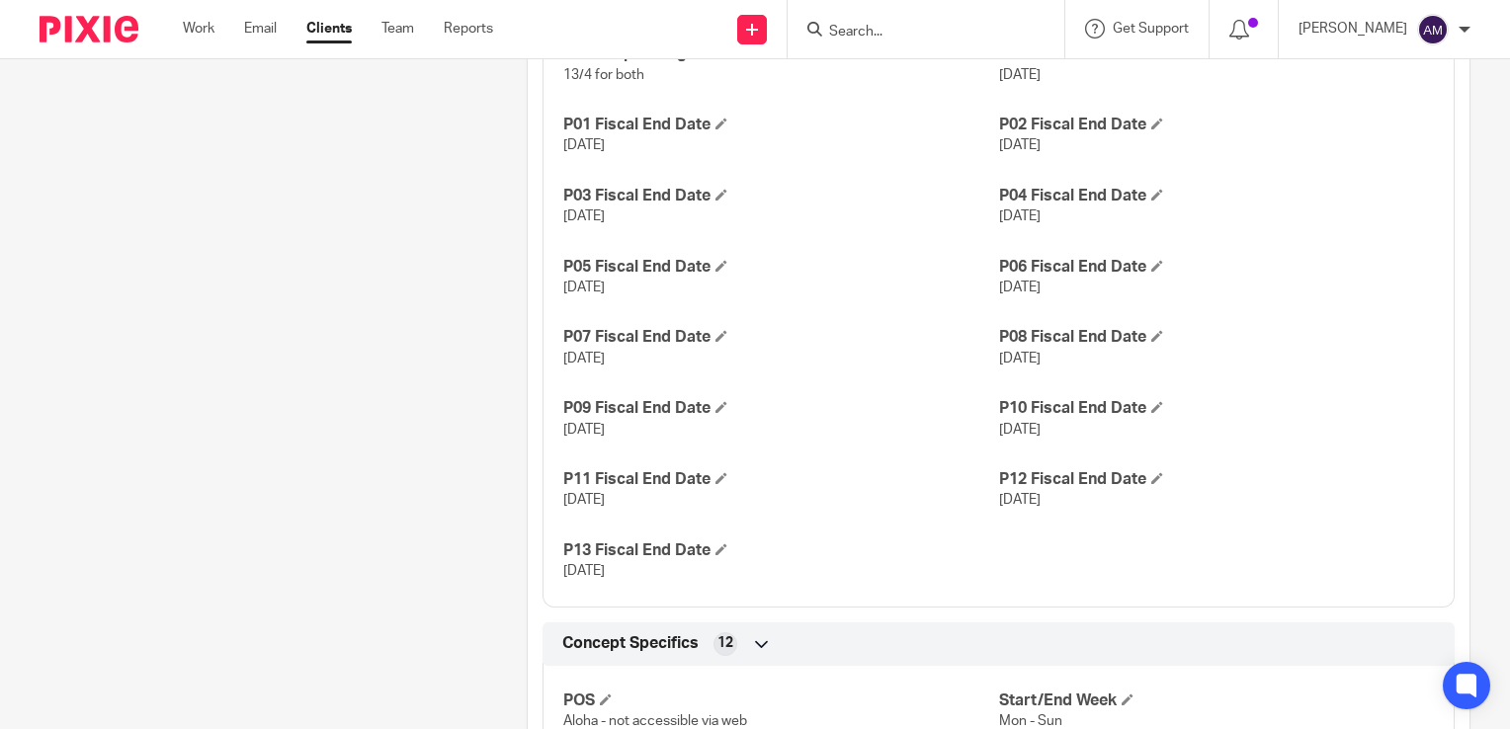
click at [950, 18] on form at bounding box center [932, 29] width 210 height 25
click at [873, 34] on input "Search" at bounding box center [916, 33] width 178 height 18
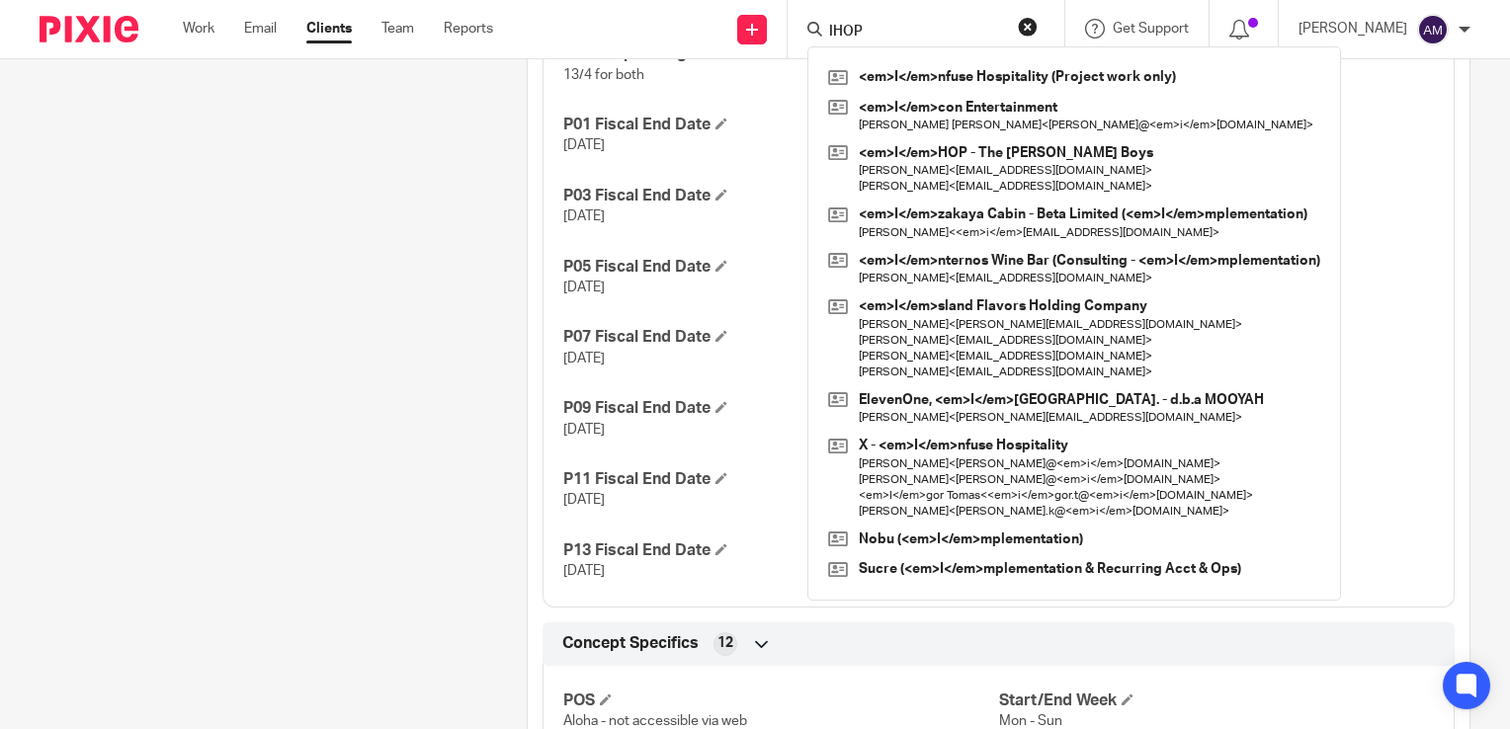
type input "IHOP"
click button "submit" at bounding box center [0, 0] width 0 height 0
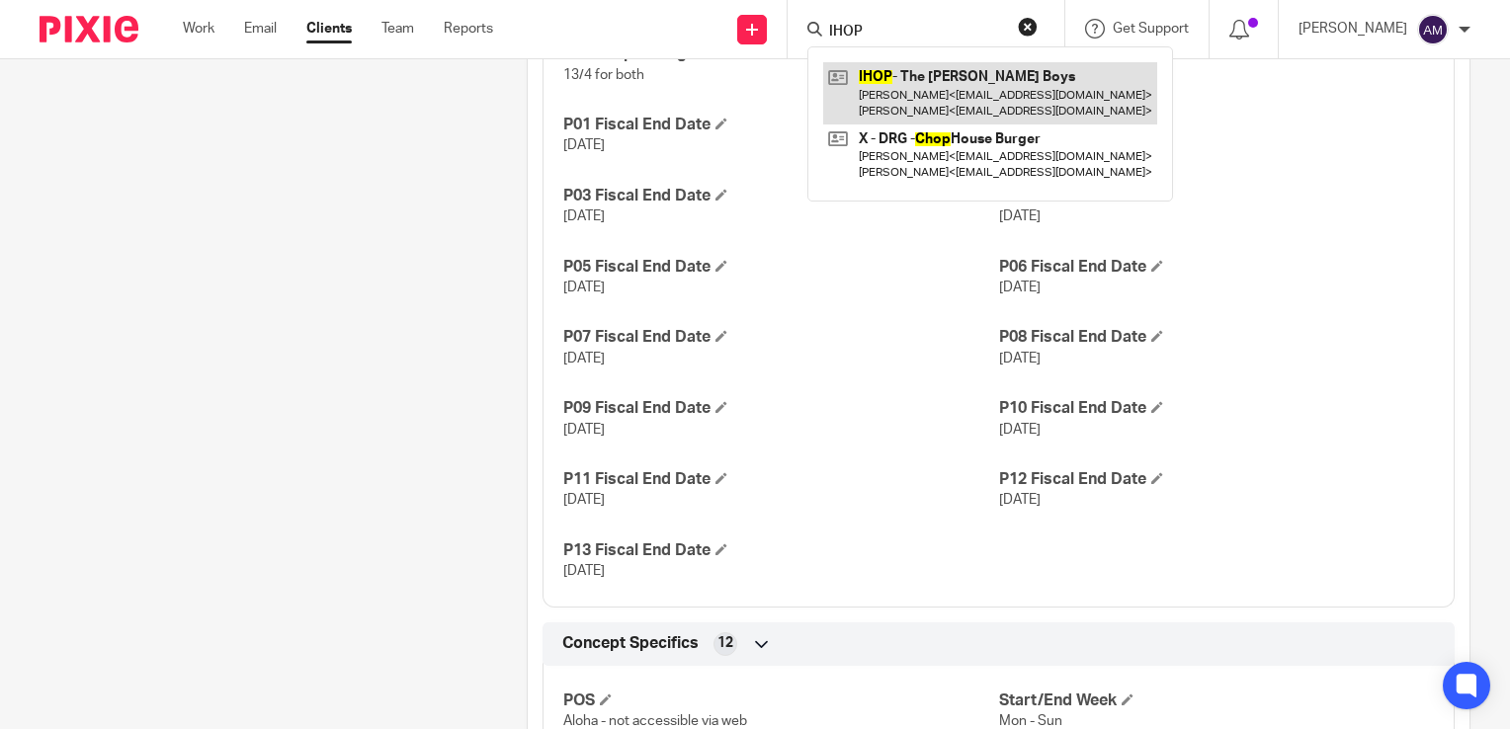
click at [1025, 95] on link at bounding box center [990, 92] width 334 height 61
click at [974, 97] on link at bounding box center [990, 92] width 334 height 61
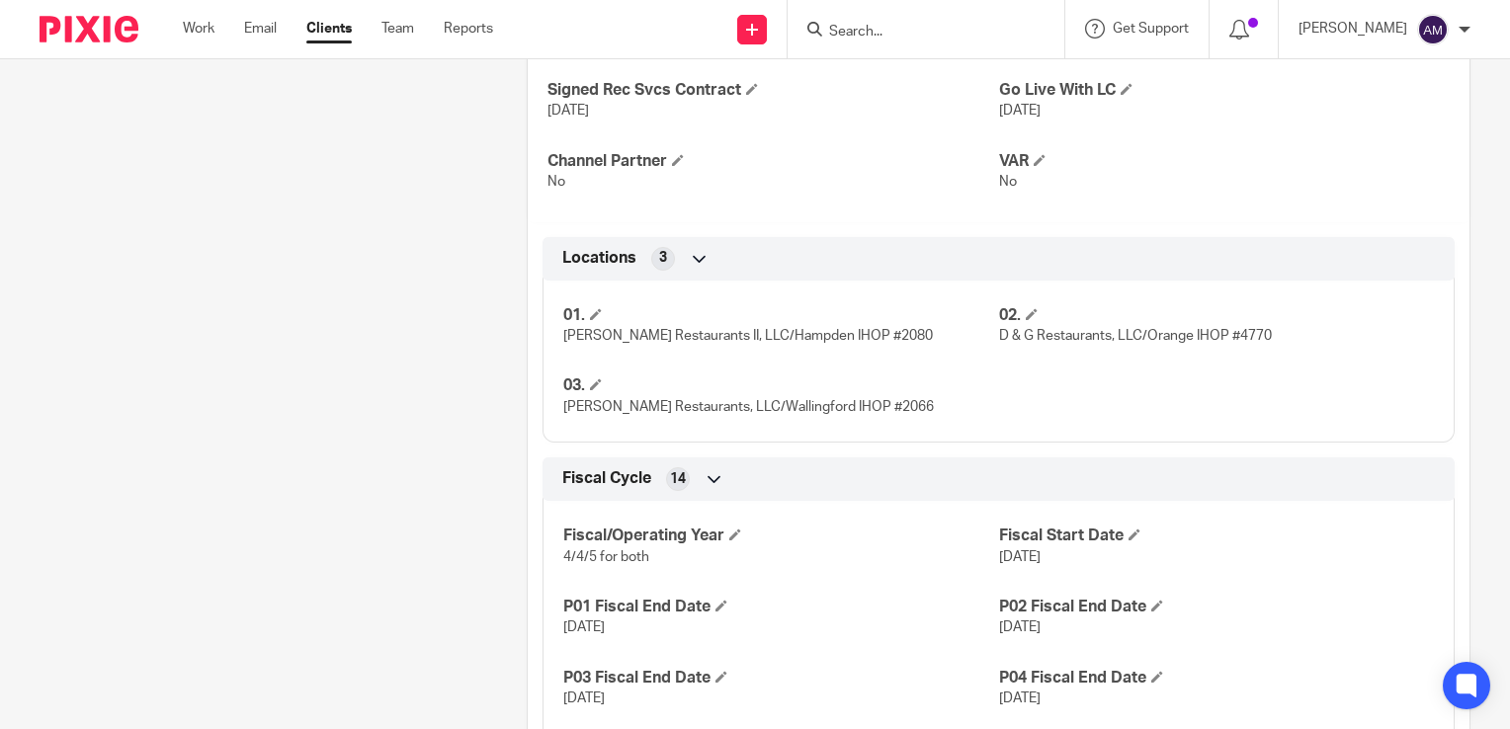
scroll to position [1383, 0]
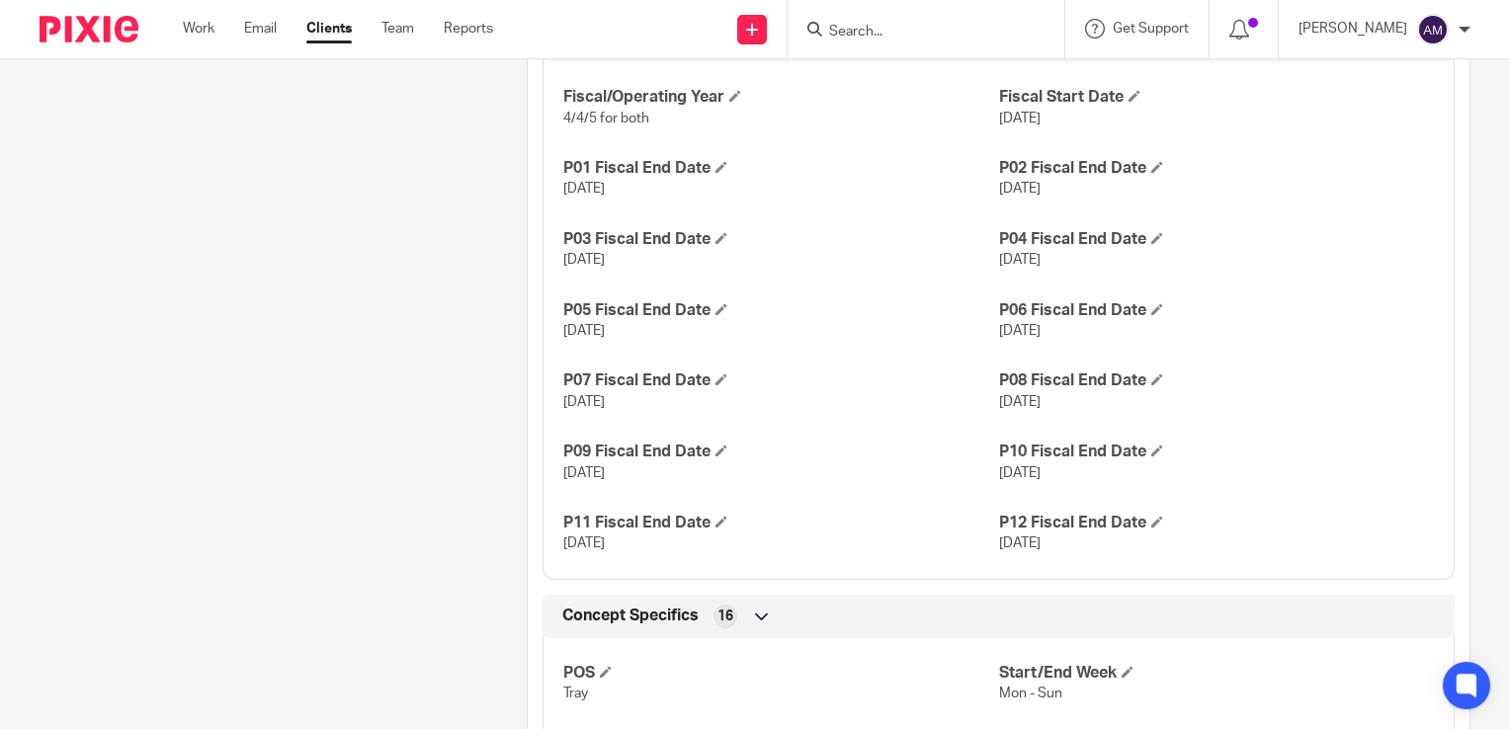
click at [918, 36] on input "Search" at bounding box center [916, 33] width 178 height 18
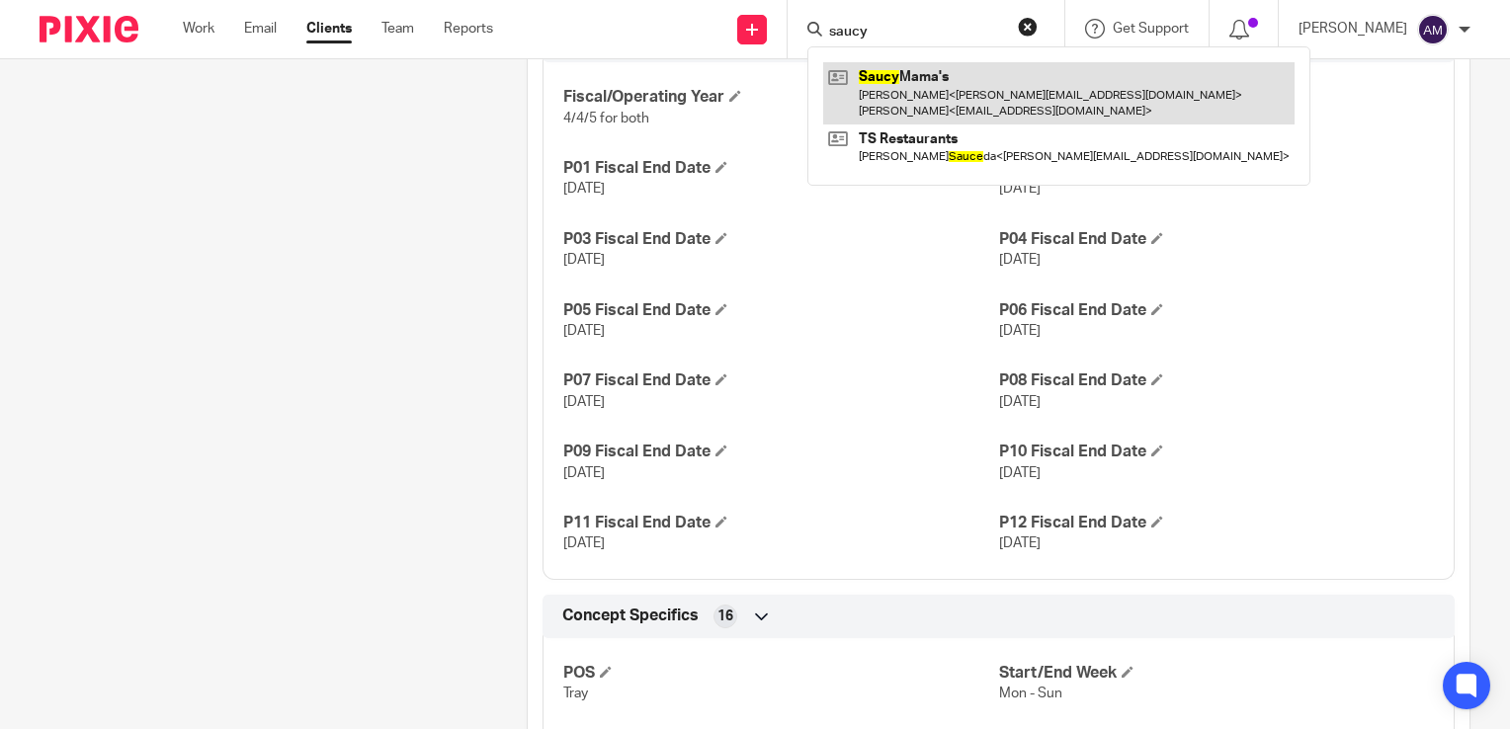
type input "saucy"
click at [946, 79] on link at bounding box center [1058, 92] width 471 height 61
click at [946, 89] on link at bounding box center [1058, 92] width 471 height 61
click at [978, 104] on link at bounding box center [1058, 92] width 471 height 61
click at [943, 88] on link at bounding box center [1058, 92] width 471 height 61
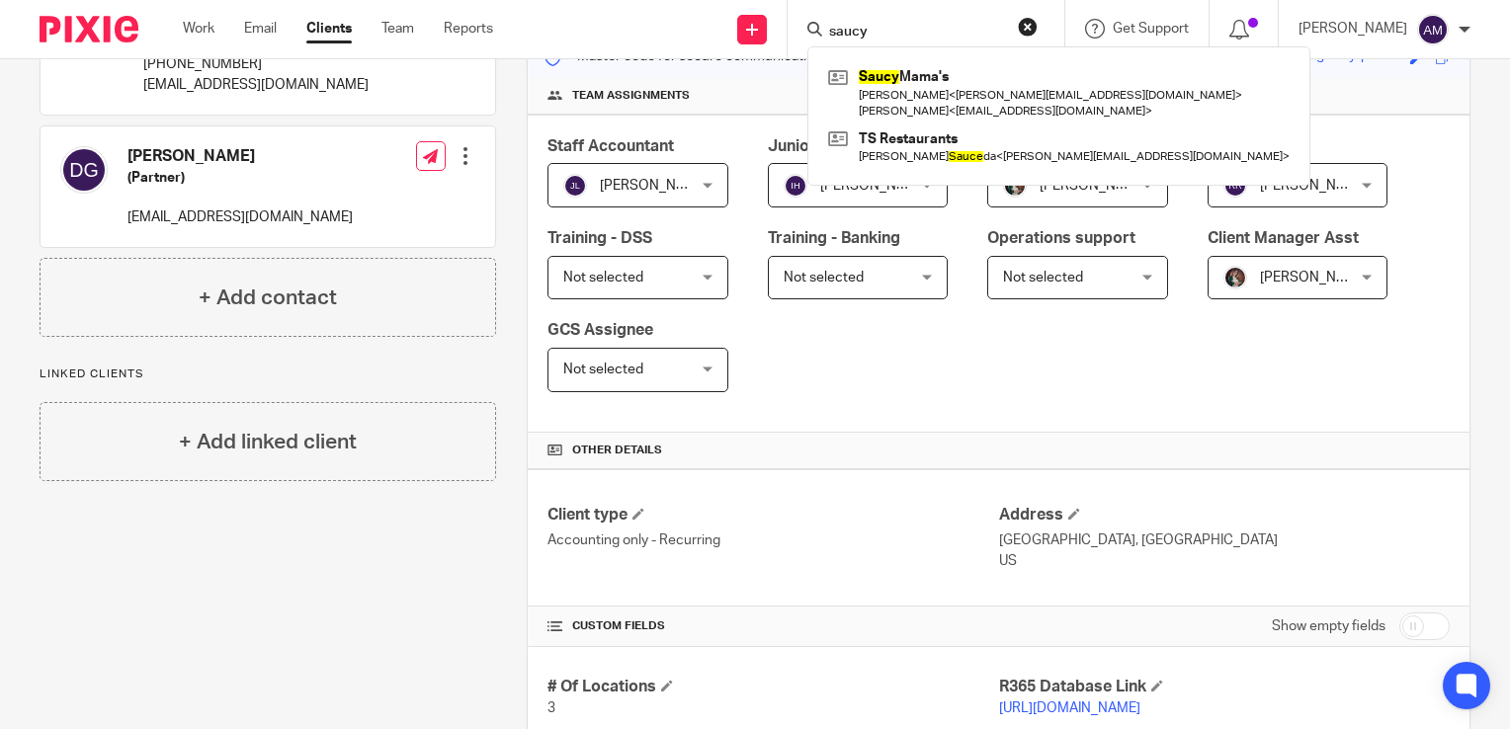
scroll to position [0, 0]
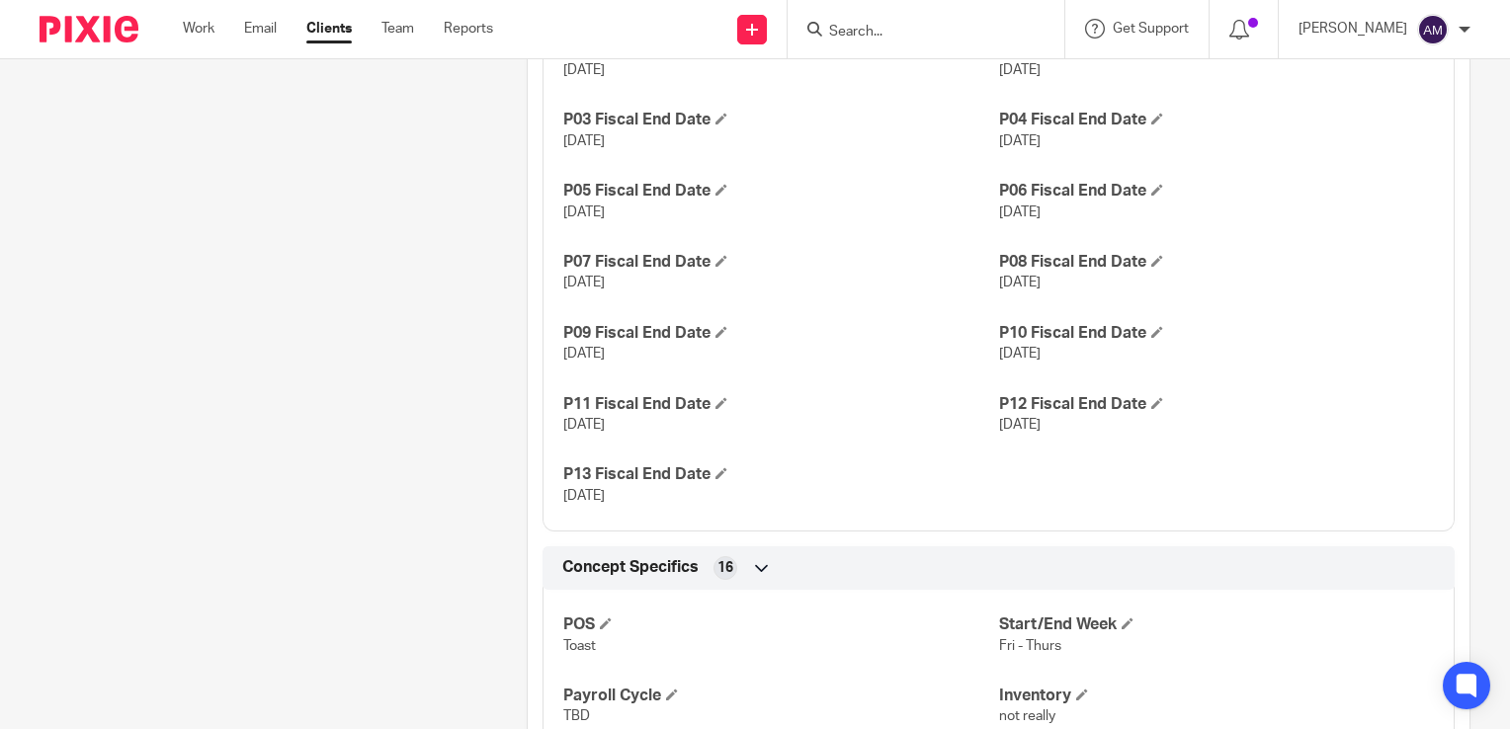
scroll to position [1285, 0]
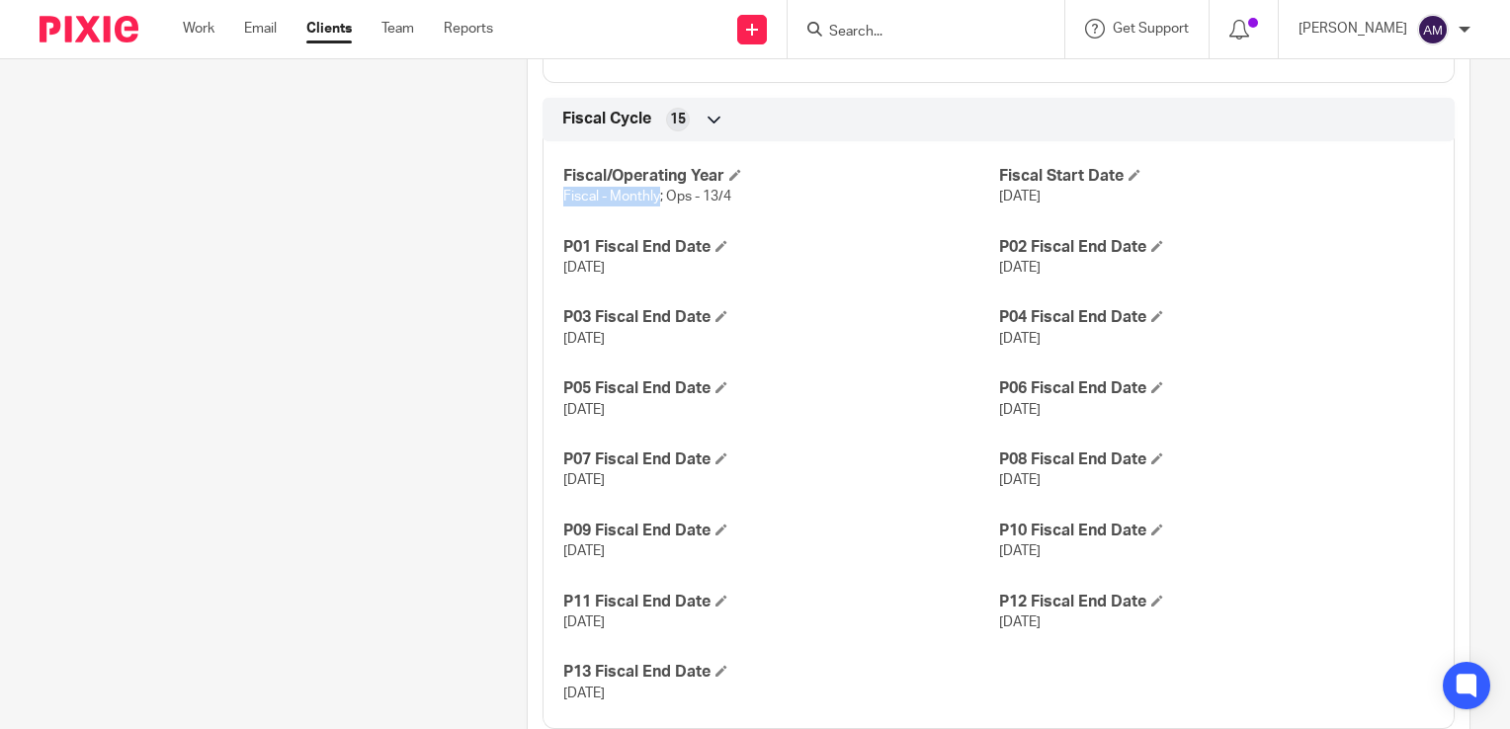
drag, startPoint x: 559, startPoint y: 198, endPoint x: 655, endPoint y: 200, distance: 95.9
click at [655, 200] on span "Fiscal - Monthly; Ops - 13/4" at bounding box center [647, 197] width 168 height 14
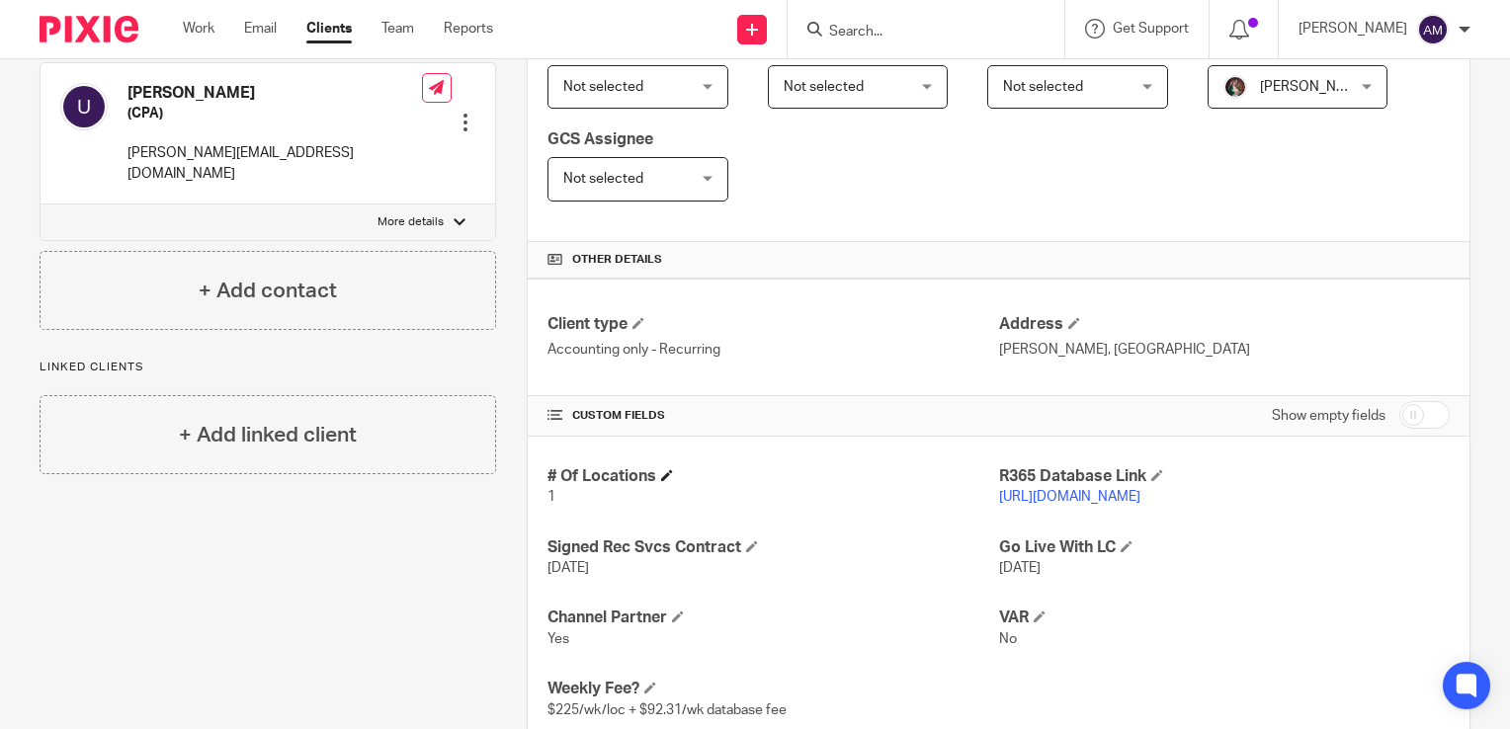
scroll to position [692, 0]
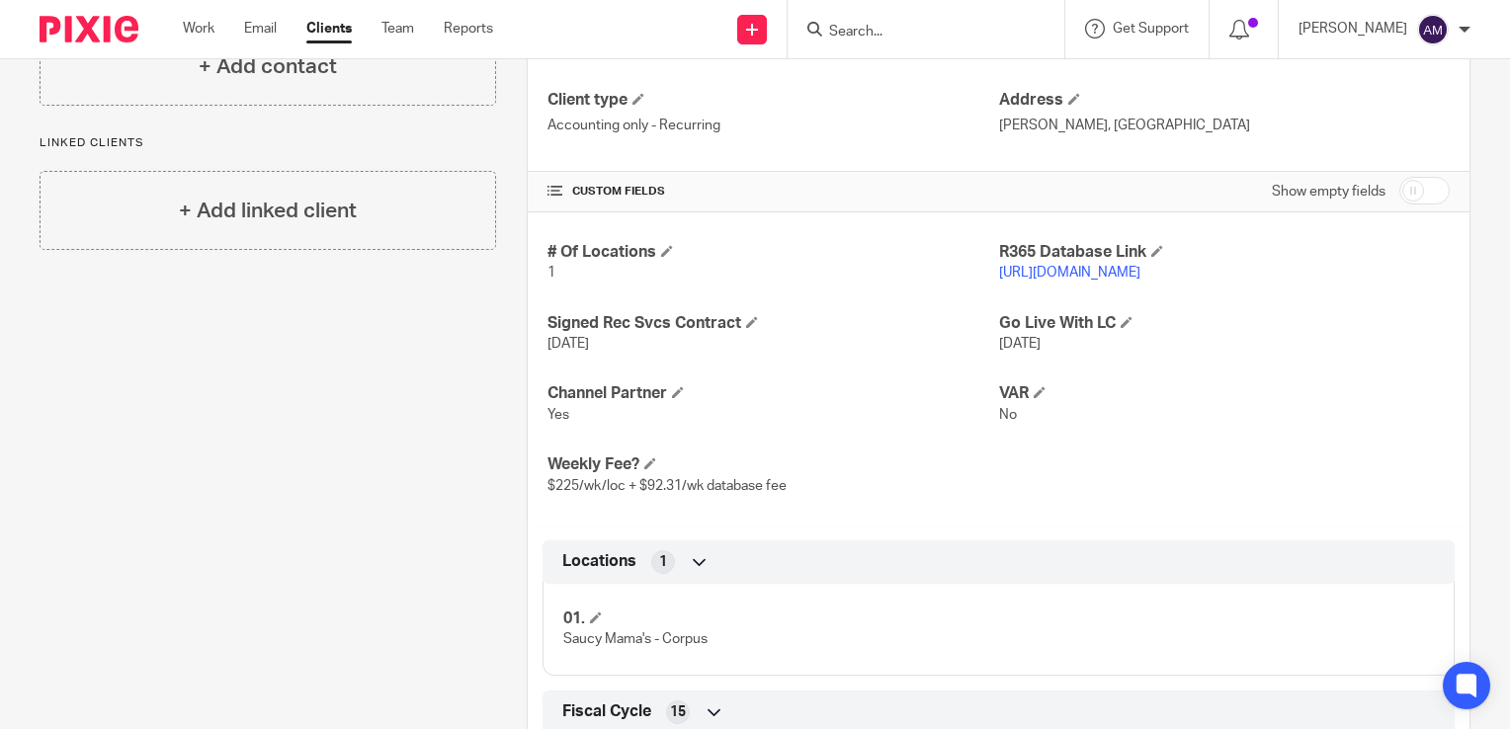
click at [1107, 266] on link "https://saucymama.restaurant365.com" at bounding box center [1069, 273] width 141 height 14
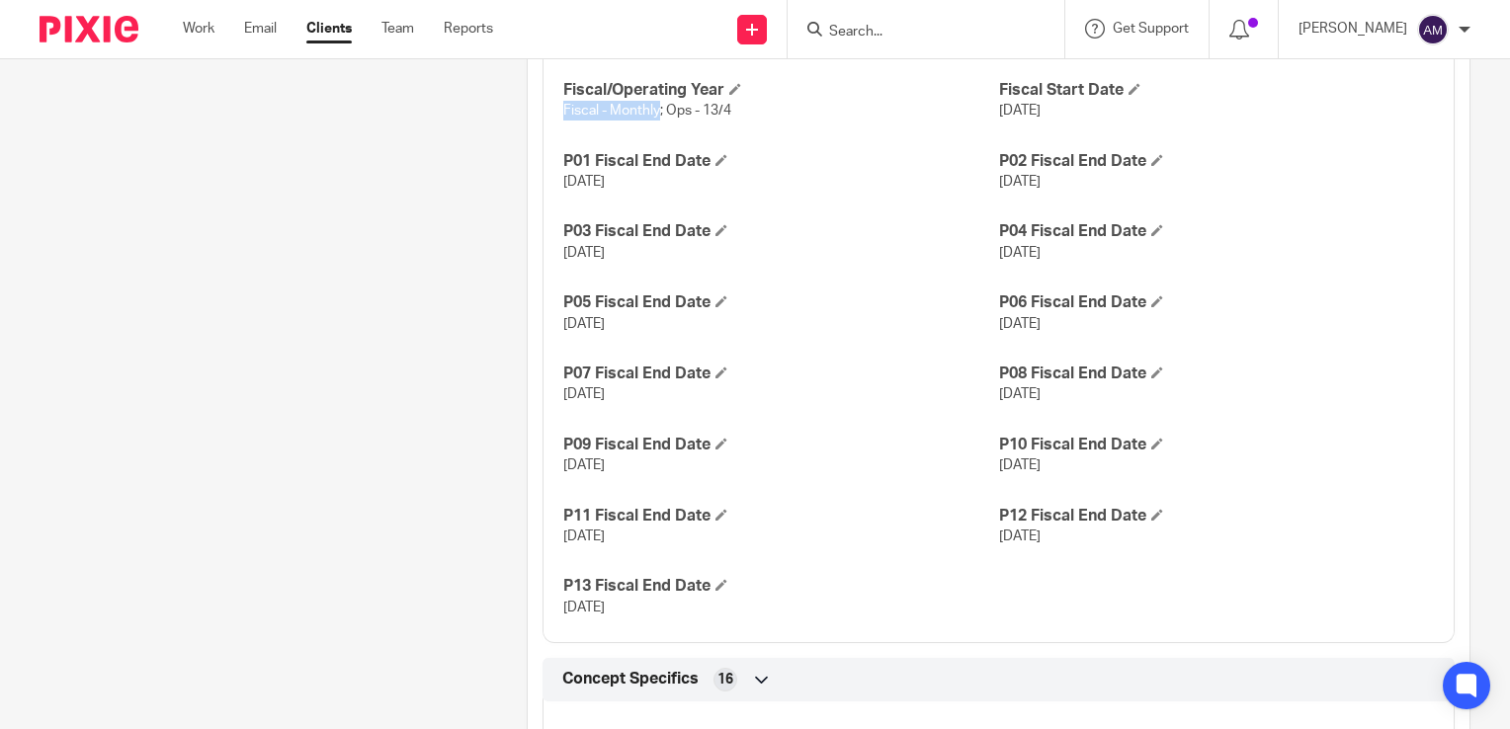
scroll to position [1383, 0]
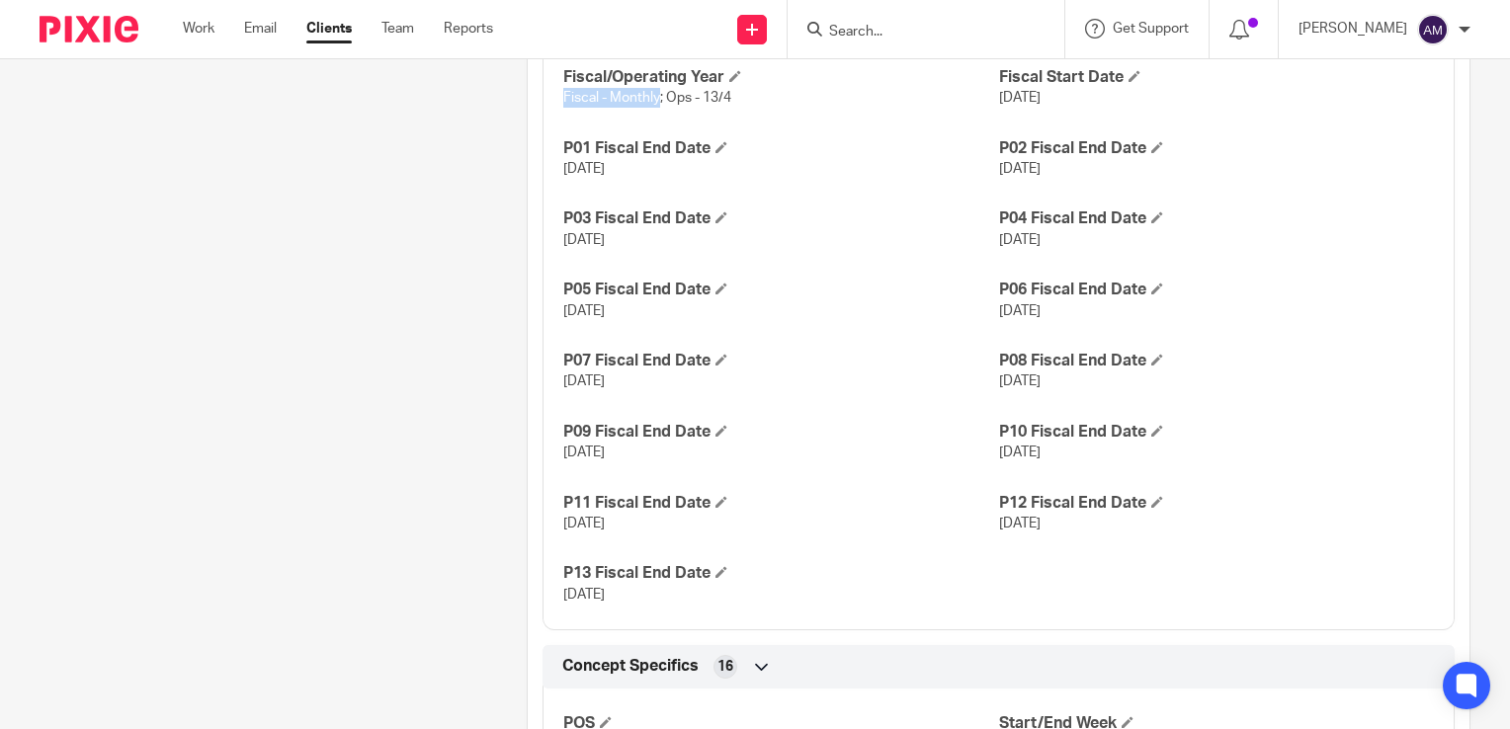
click at [881, 37] on input "Search" at bounding box center [916, 33] width 178 height 18
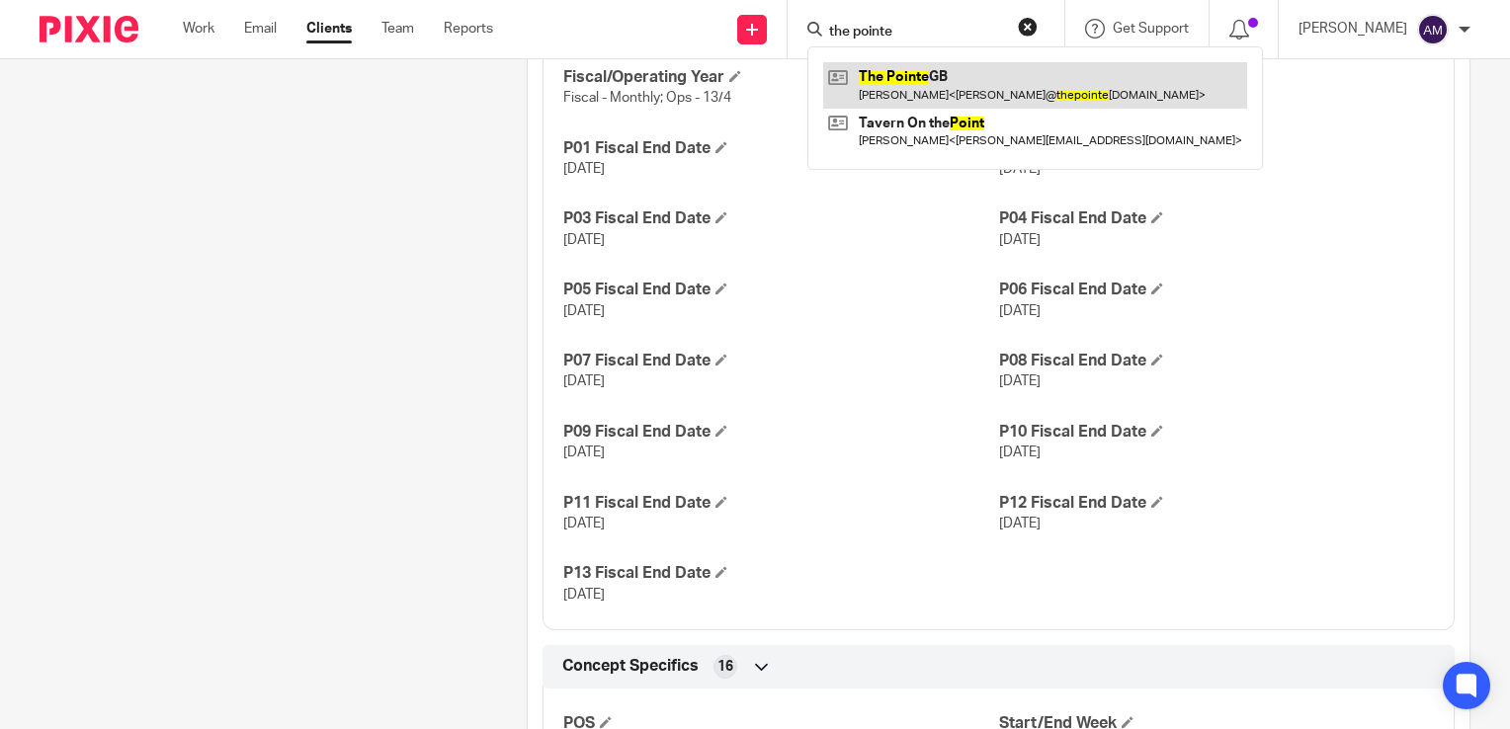
type input "the pointe"
click at [929, 90] on link at bounding box center [1035, 84] width 424 height 45
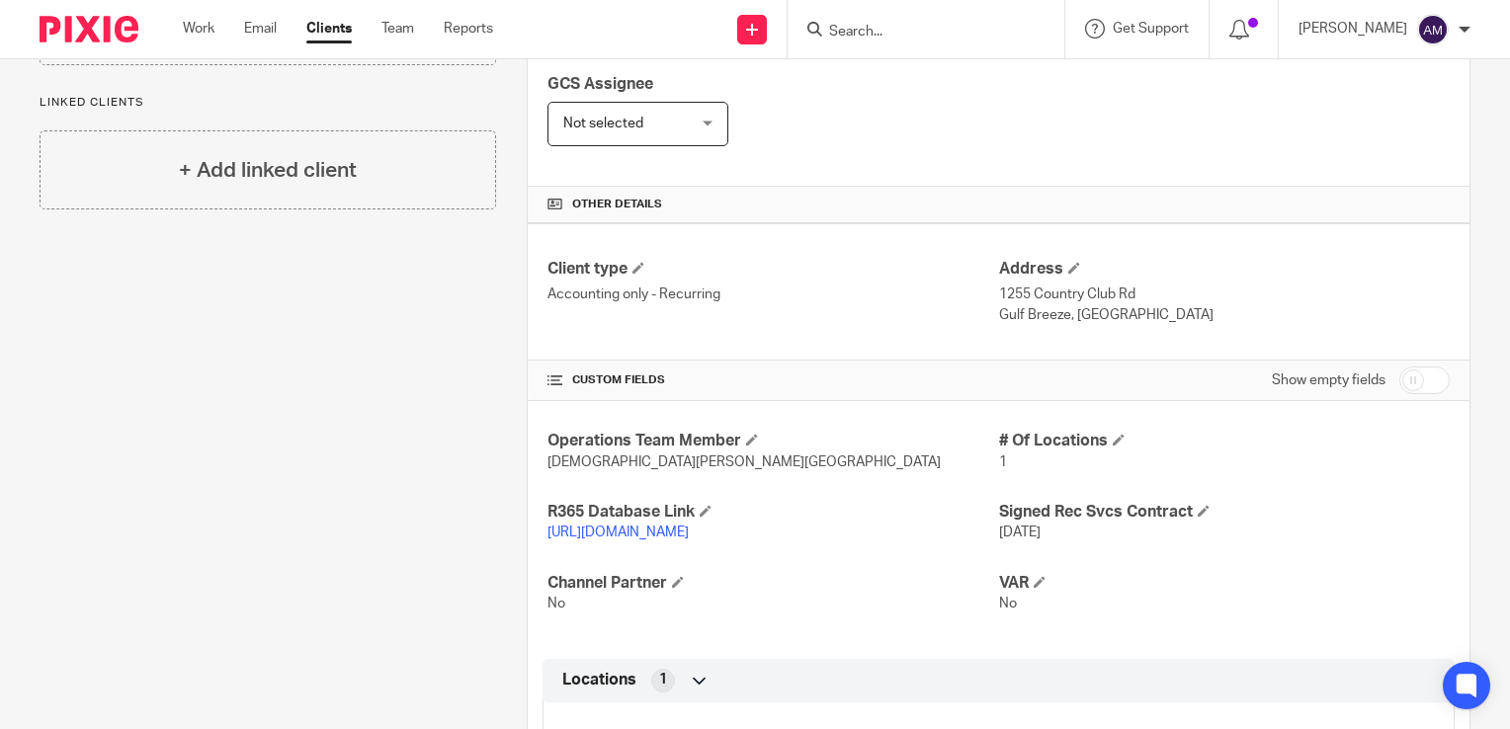
scroll to position [692, 0]
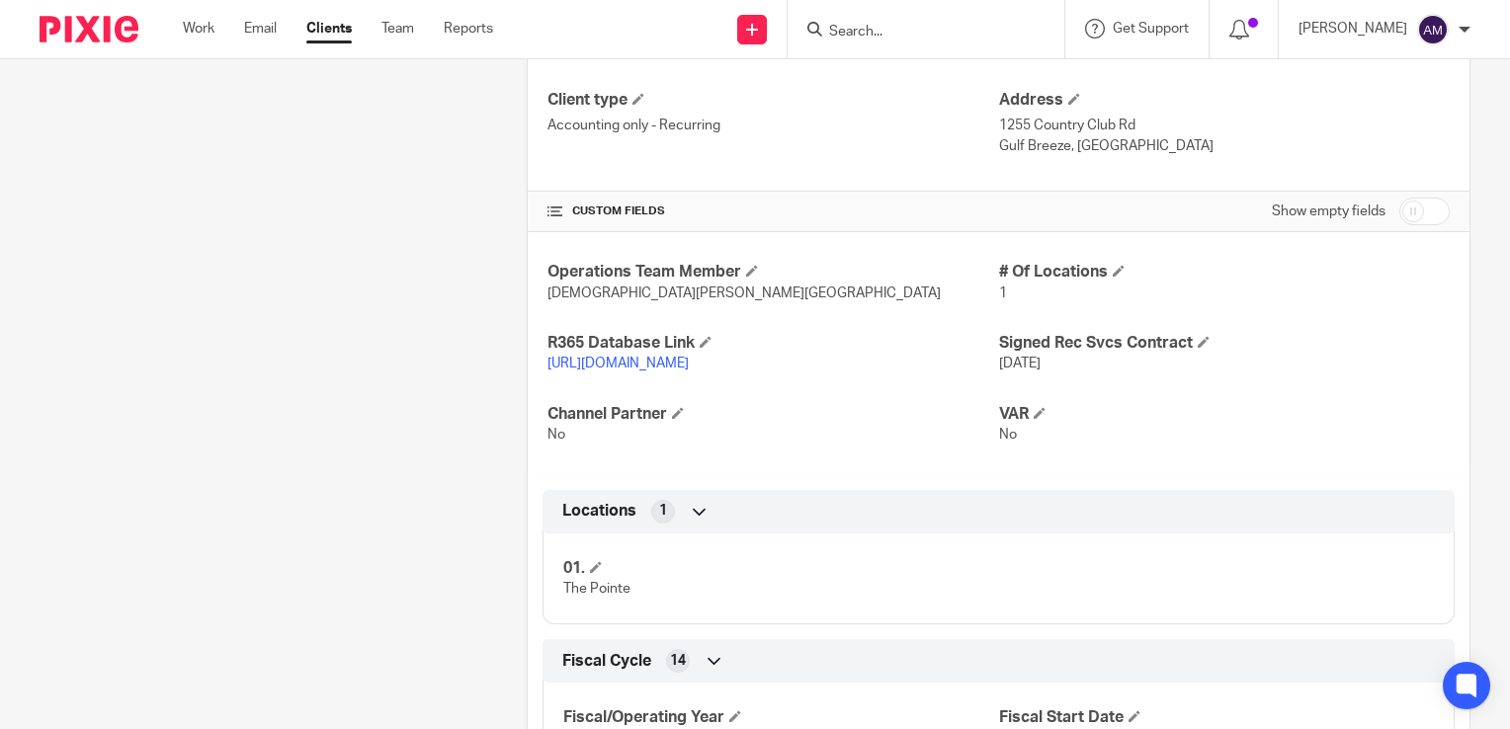
click at [689, 363] on link "[URL][DOMAIN_NAME]" at bounding box center [617, 364] width 141 height 14
click at [944, 35] on input "Search" at bounding box center [916, 33] width 178 height 18
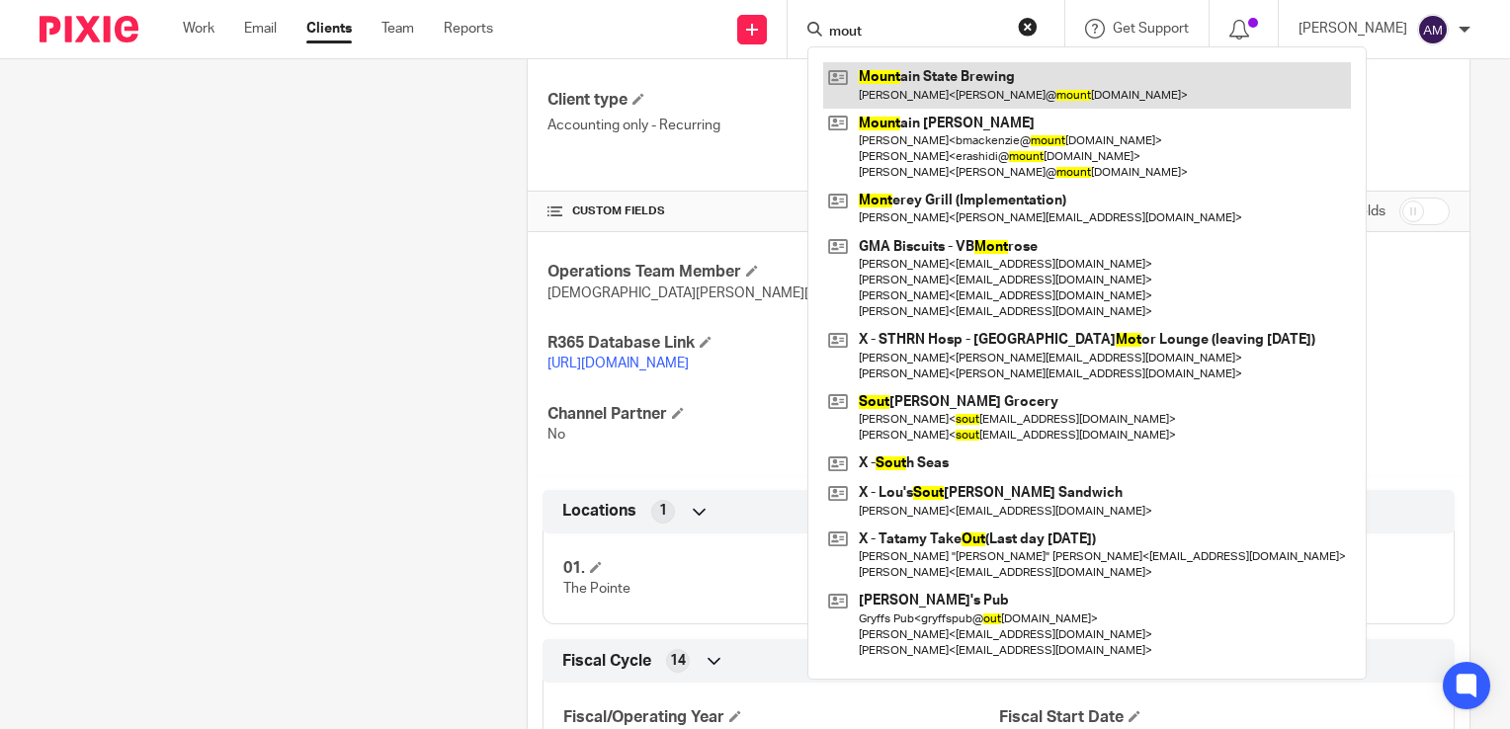
type input "mout"
click at [960, 86] on link at bounding box center [1087, 84] width 528 height 45
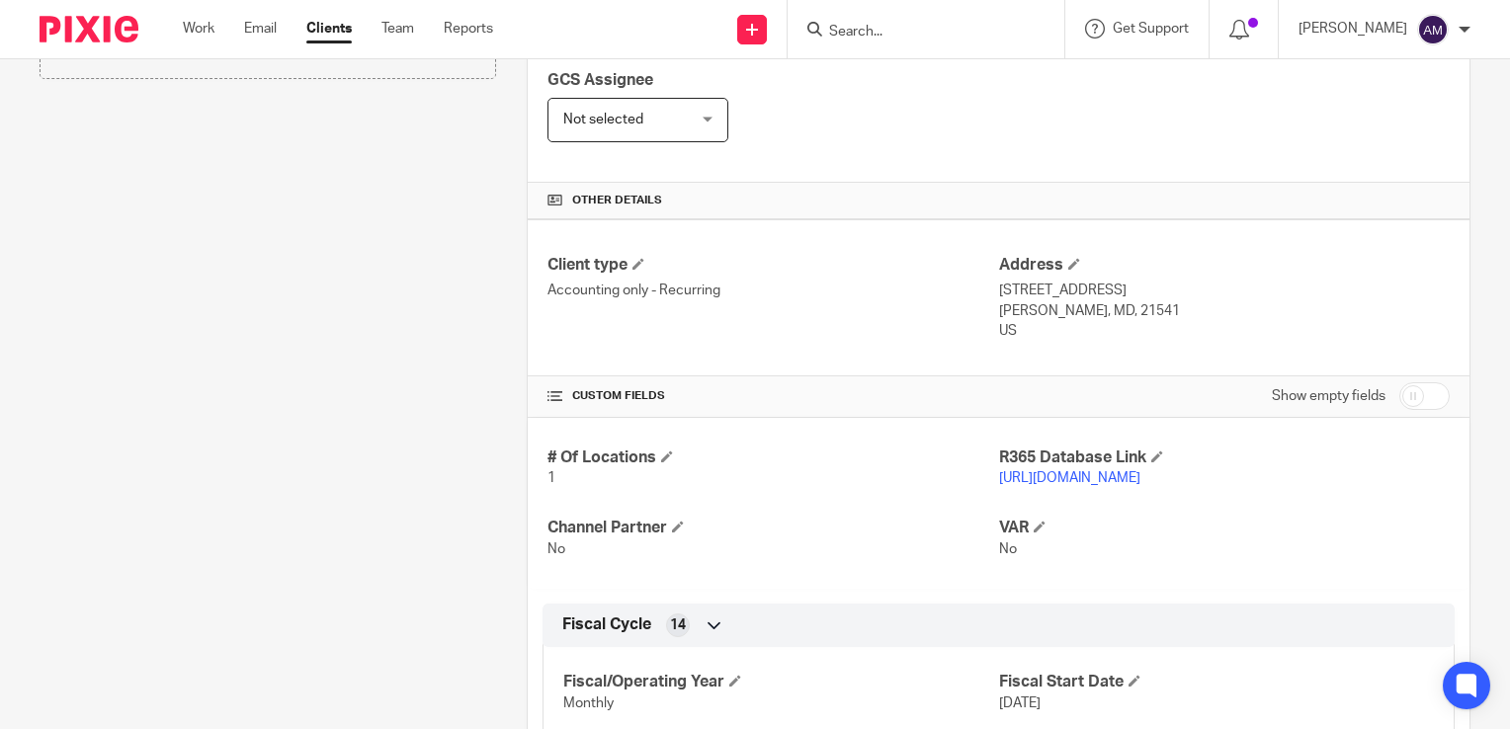
scroll to position [494, 0]
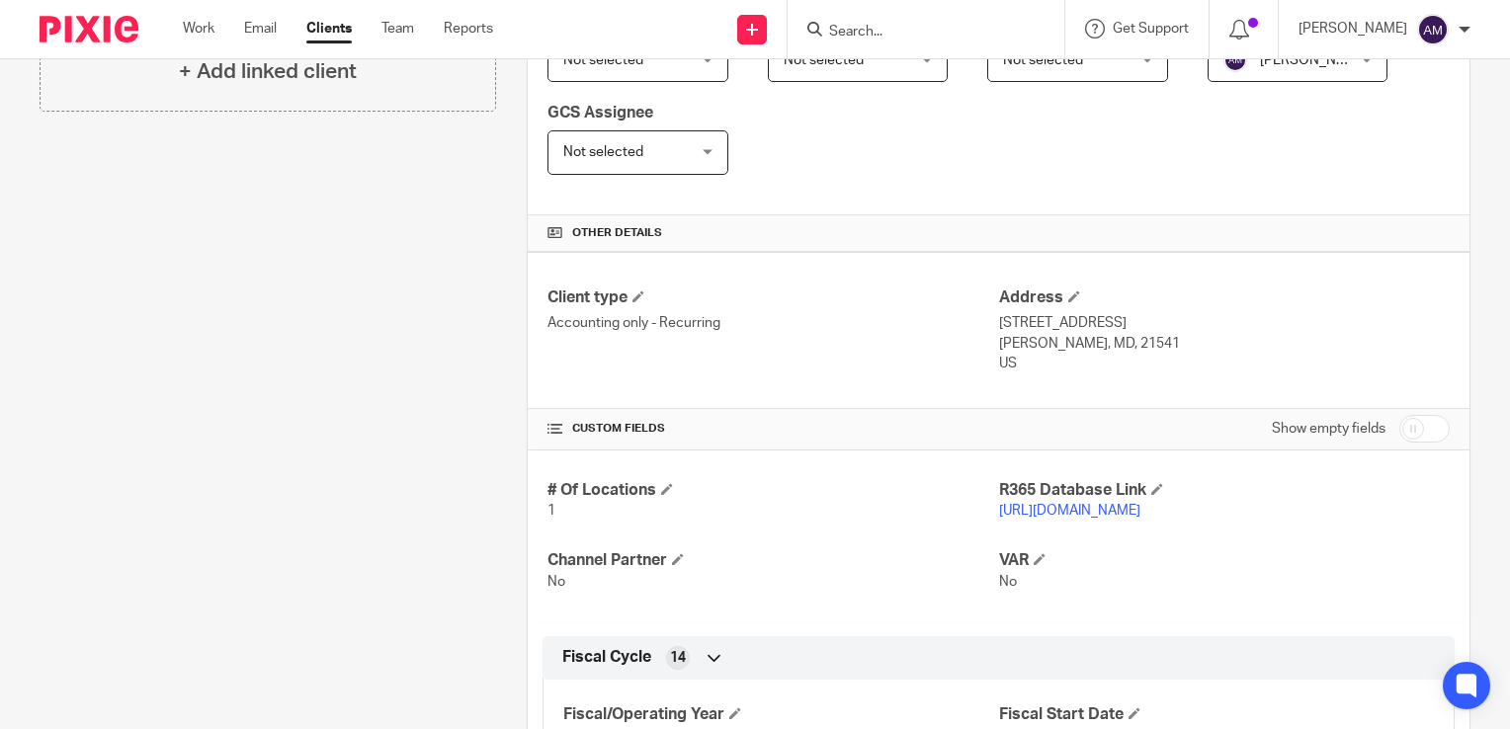
click at [1057, 512] on link "https://msbcdcl.restaurant365.com/" at bounding box center [1069, 511] width 141 height 14
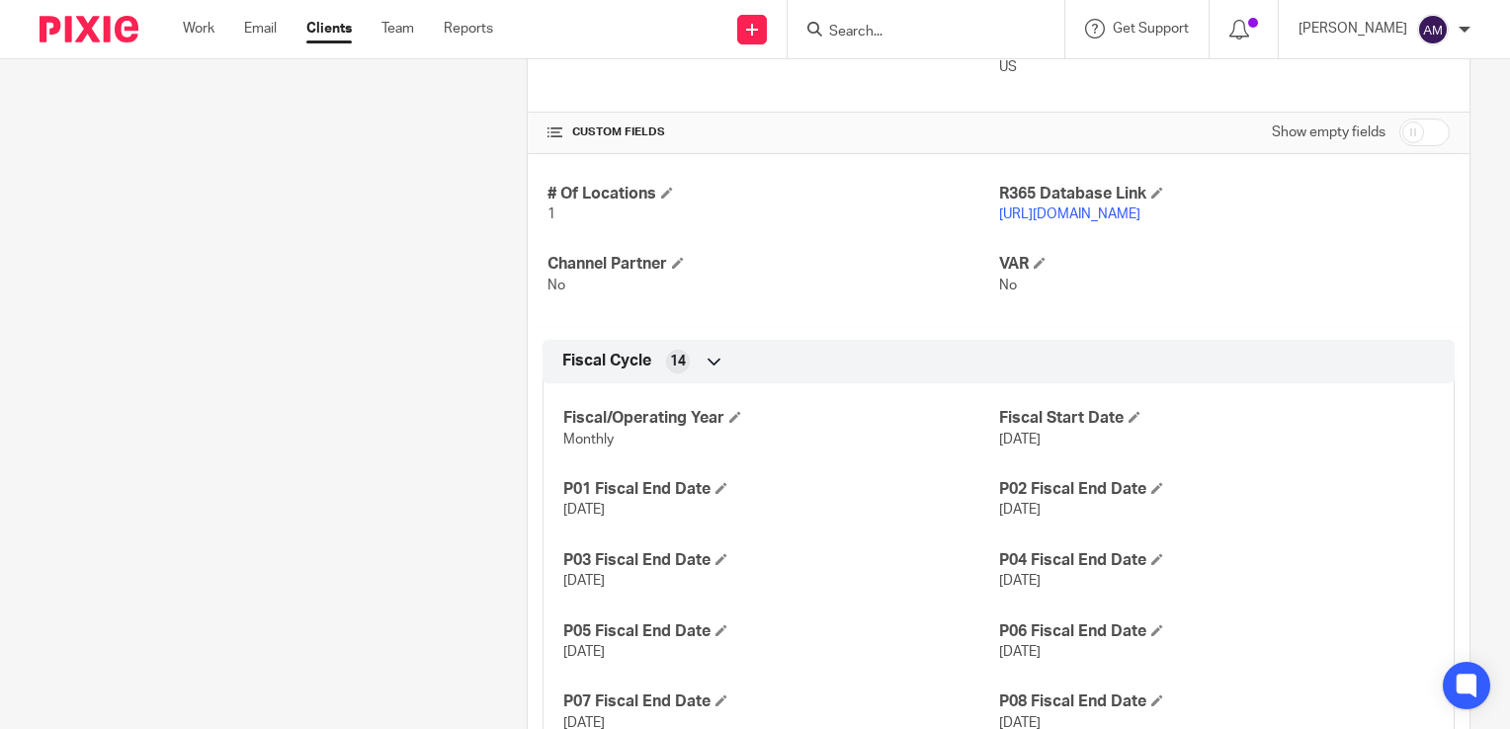
scroll to position [99, 0]
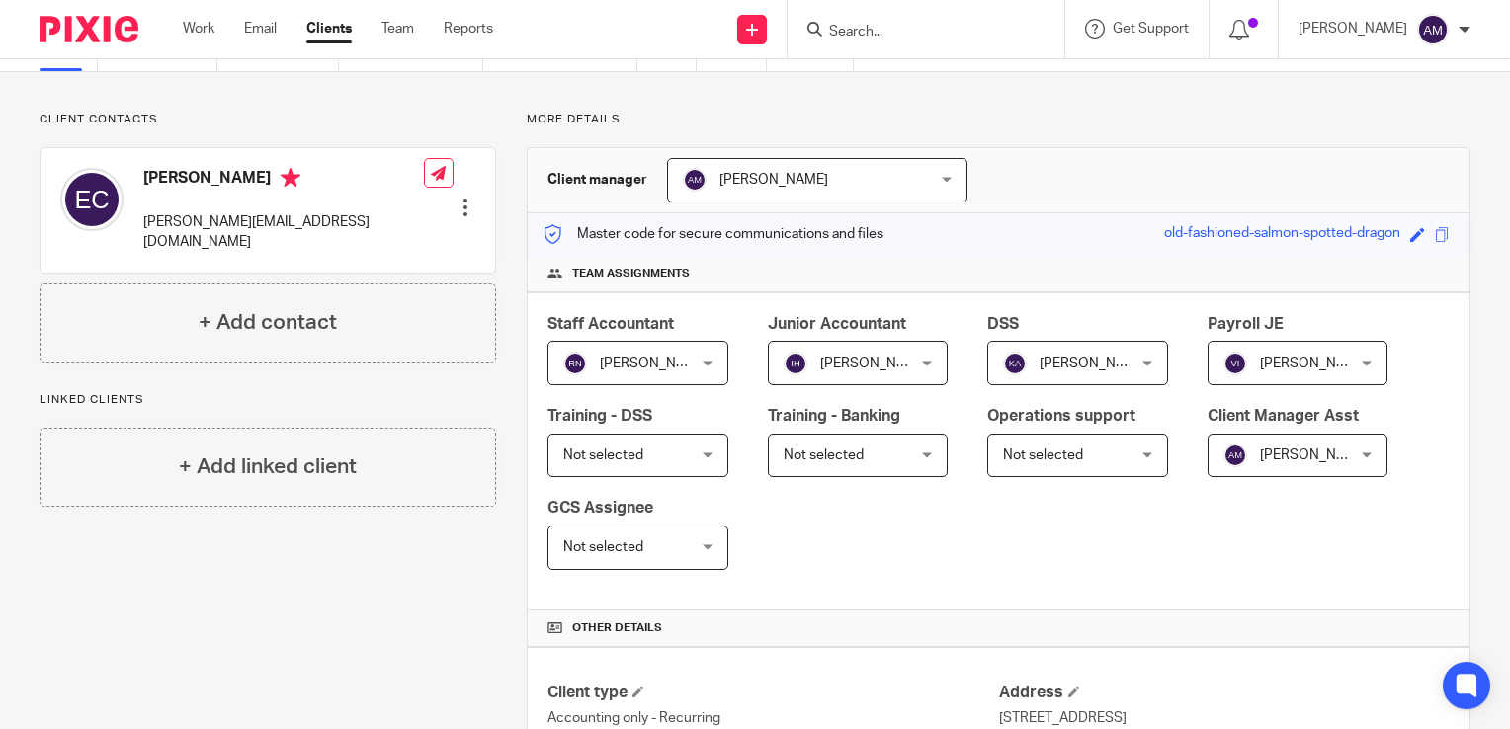
click at [895, 30] on input "Search" at bounding box center [916, 33] width 178 height 18
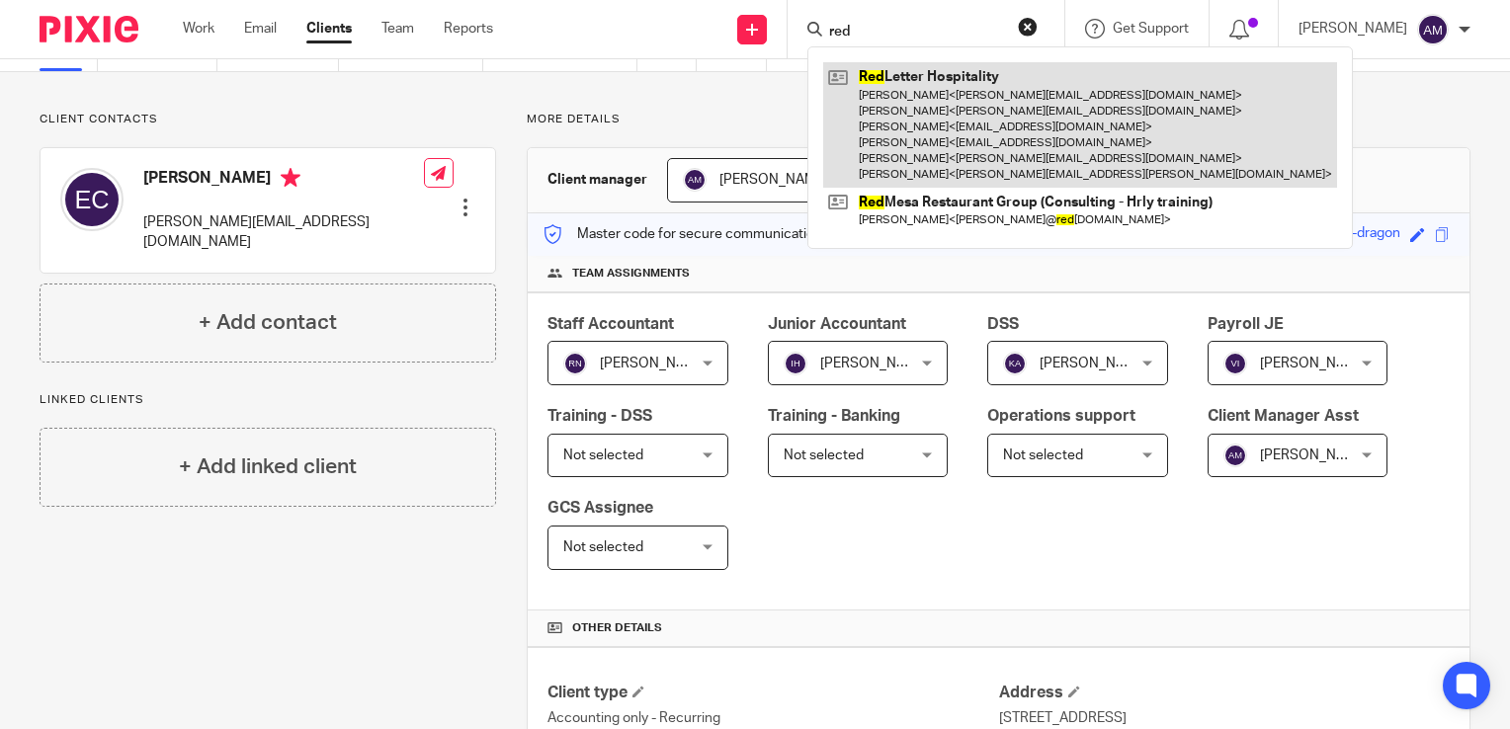
type input "red"
click at [964, 126] on link at bounding box center [1080, 124] width 514 height 125
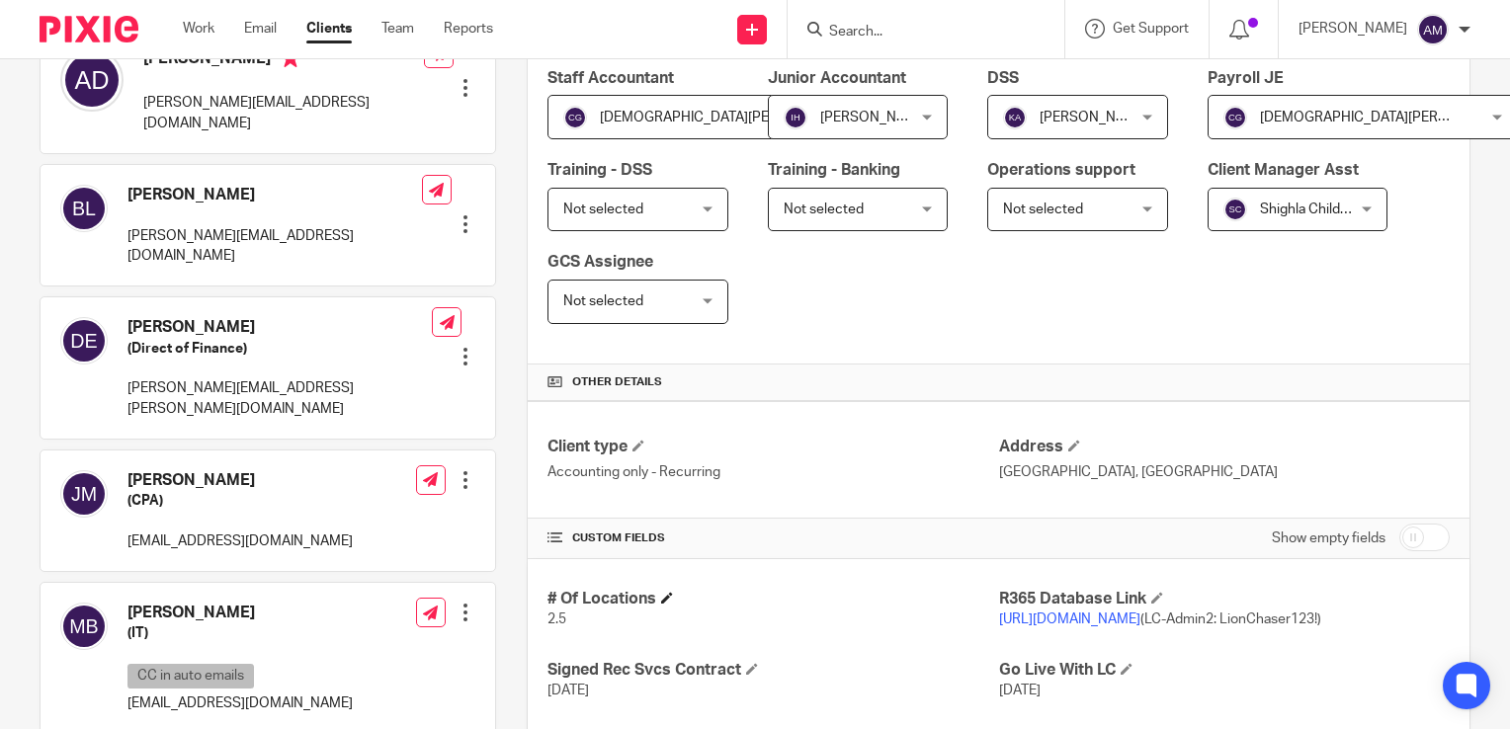
scroll to position [395, 0]
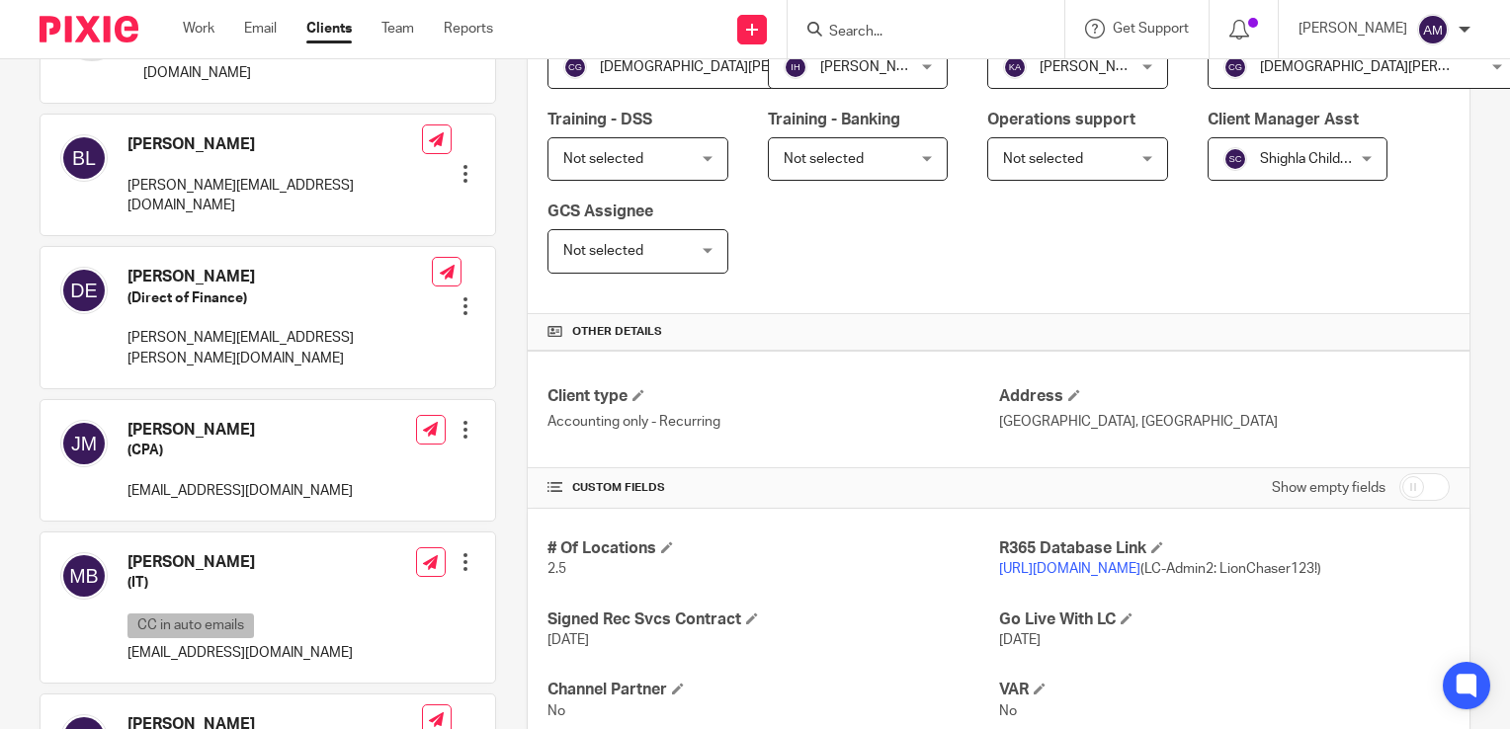
click at [1089, 566] on link "https://red13letter365.restaurant365.com" at bounding box center [1069, 569] width 141 height 14
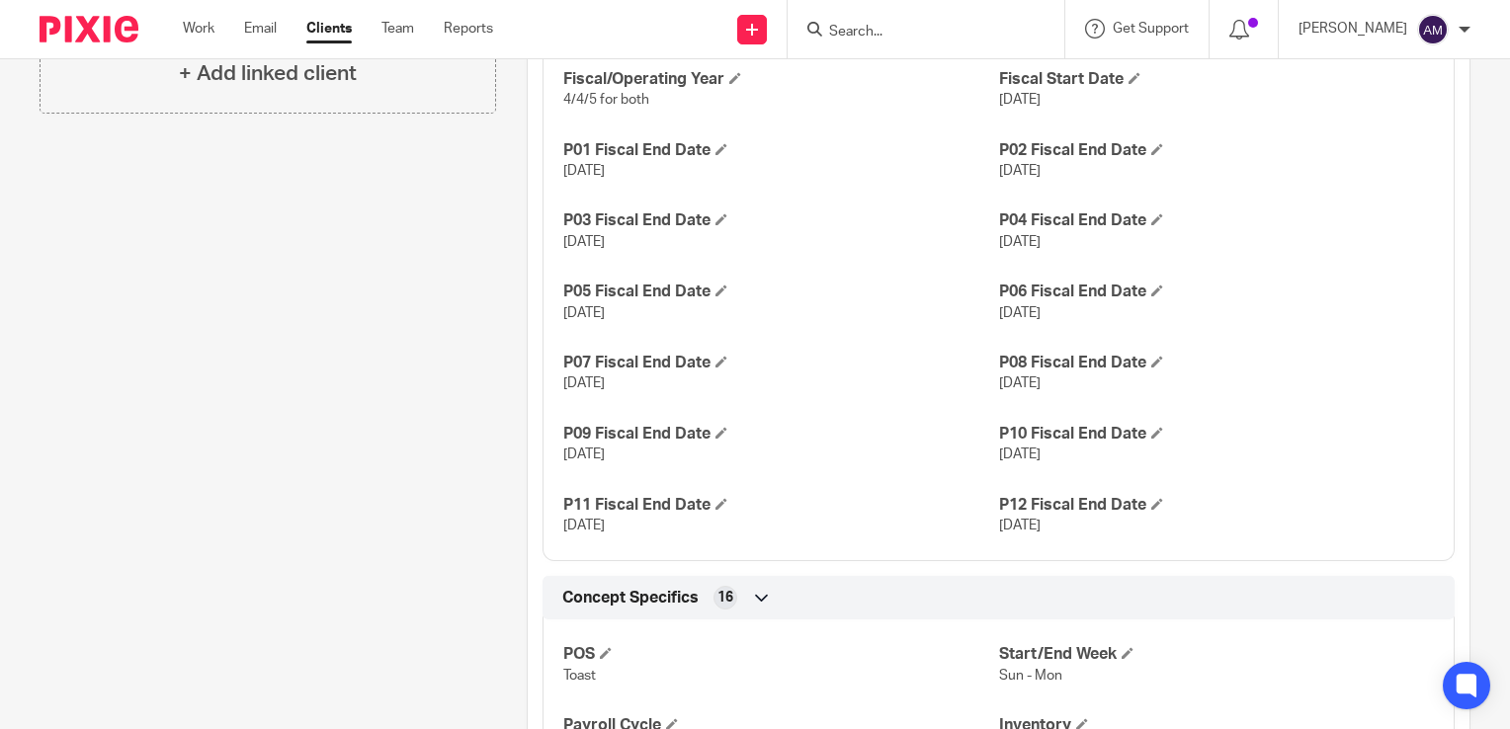
scroll to position [1383, 0]
drag, startPoint x: 960, startPoint y: 389, endPoint x: 1084, endPoint y: 381, distance: 123.8
click at [1084, 381] on div "Fiscal/Operating Year 4/4/5 for both Fiscal Start Date Dec 30, 2024 P01 Fiscal …" at bounding box center [998, 294] width 912 height 533
drag, startPoint x: 1084, startPoint y: 381, endPoint x: 1310, endPoint y: 390, distance: 226.4
click at [1310, 390] on div "Fiscal/Operating Year 4/4/5 for both Fiscal Start Date Dec 30, 2024 P01 Fiscal …" at bounding box center [998, 294] width 912 height 533
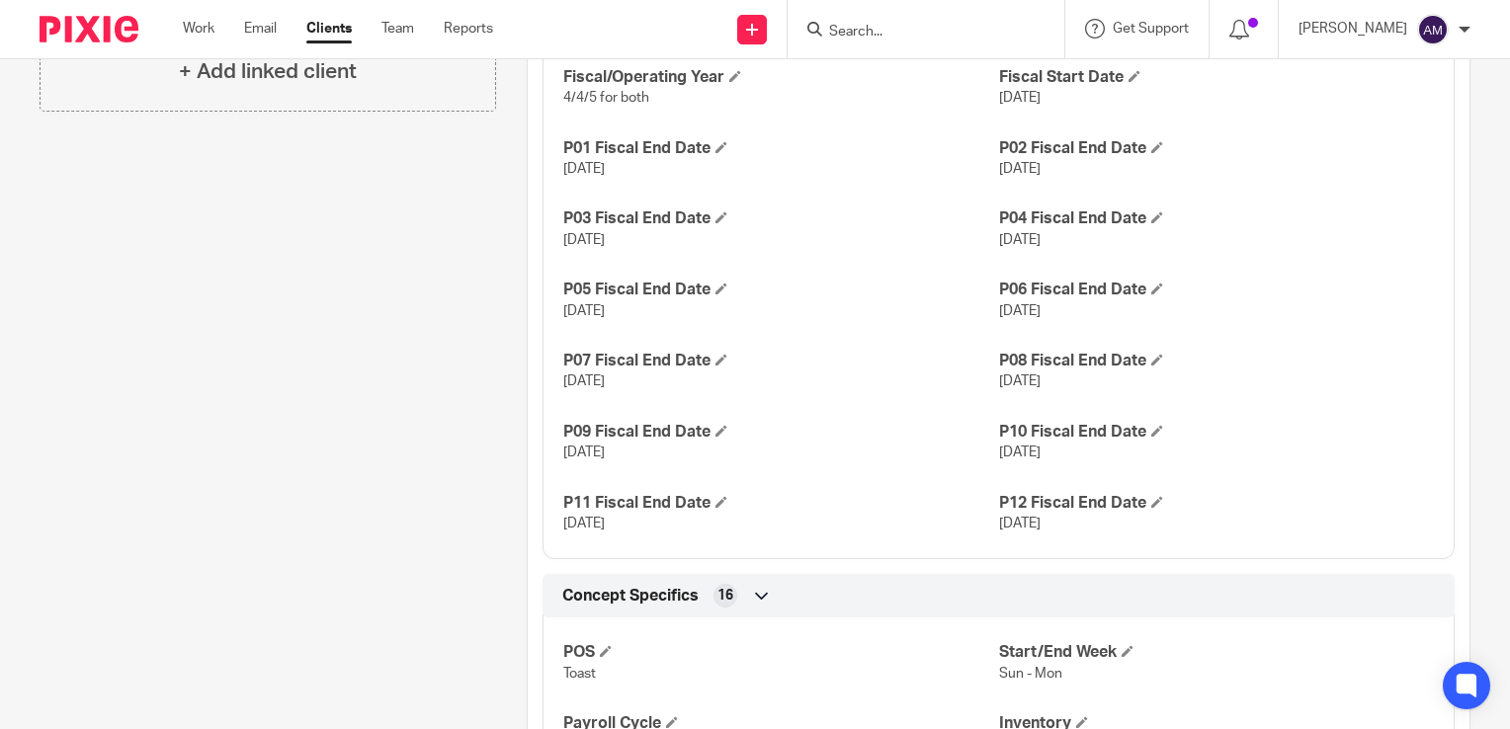
click at [384, 371] on div "Pinned note Ryan Gregg & Christen Zurovec implemented this client Unpin note Ed…" at bounding box center [252, 99] width 487 height 2545
click at [906, 26] on input "Search" at bounding box center [916, 33] width 178 height 18
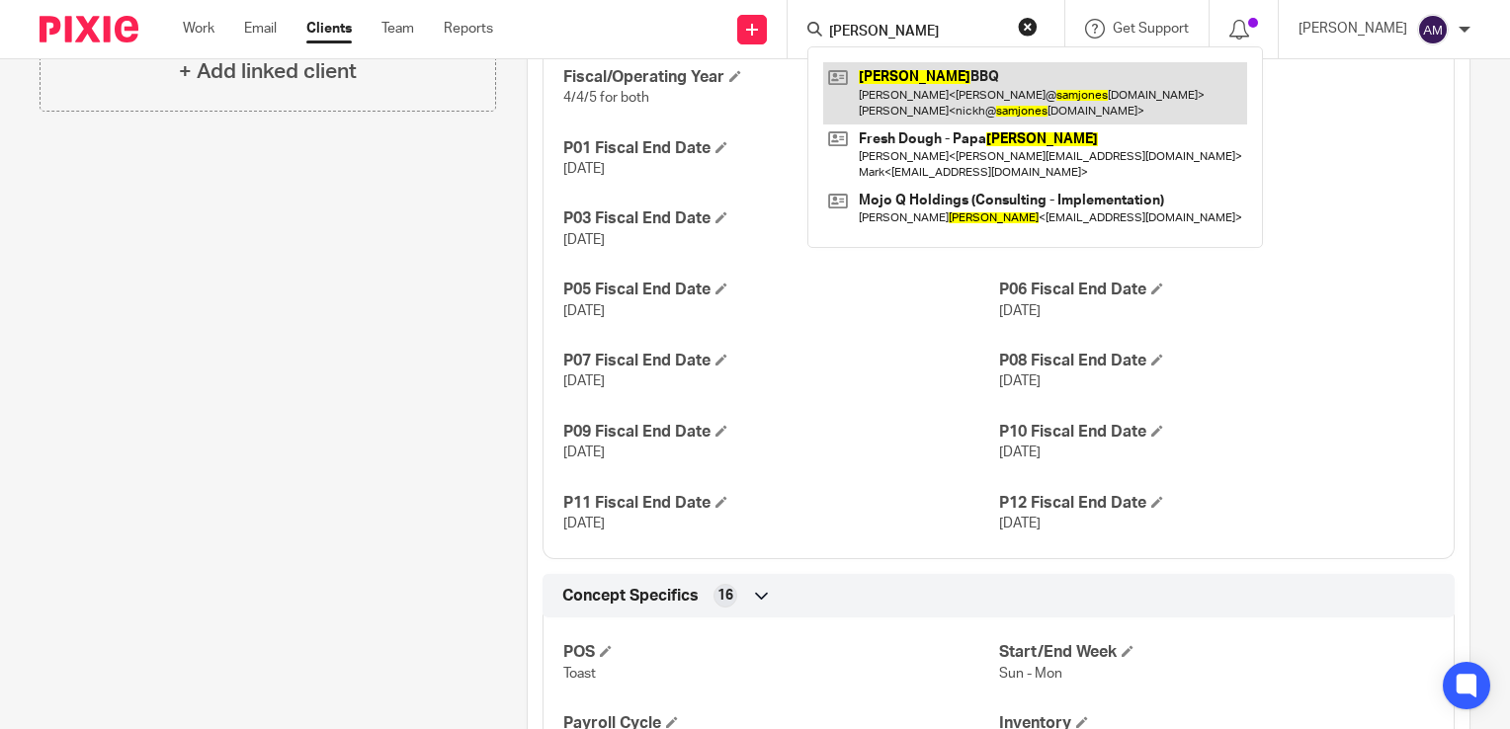
type input "sam jones"
click at [959, 101] on link at bounding box center [1035, 92] width 424 height 61
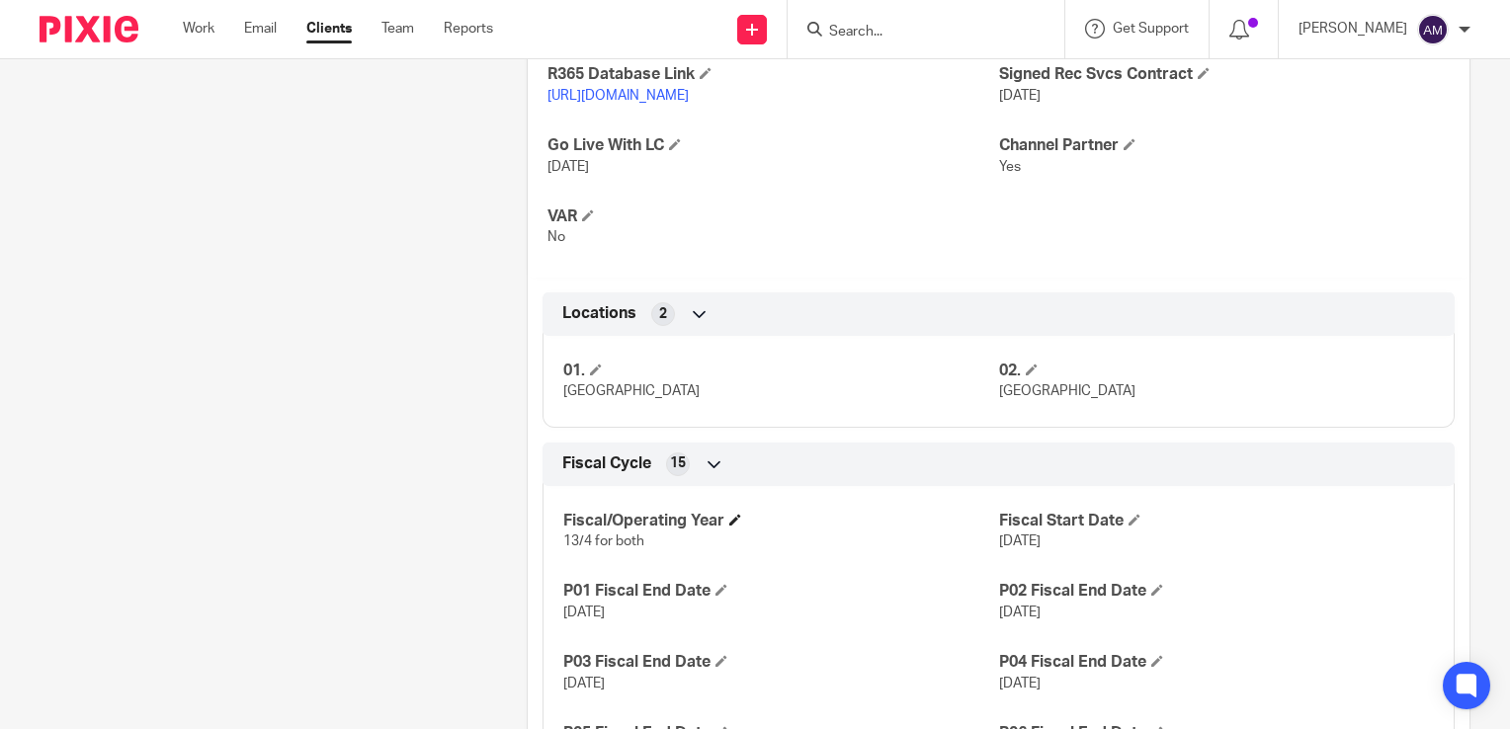
scroll to position [1383, 0]
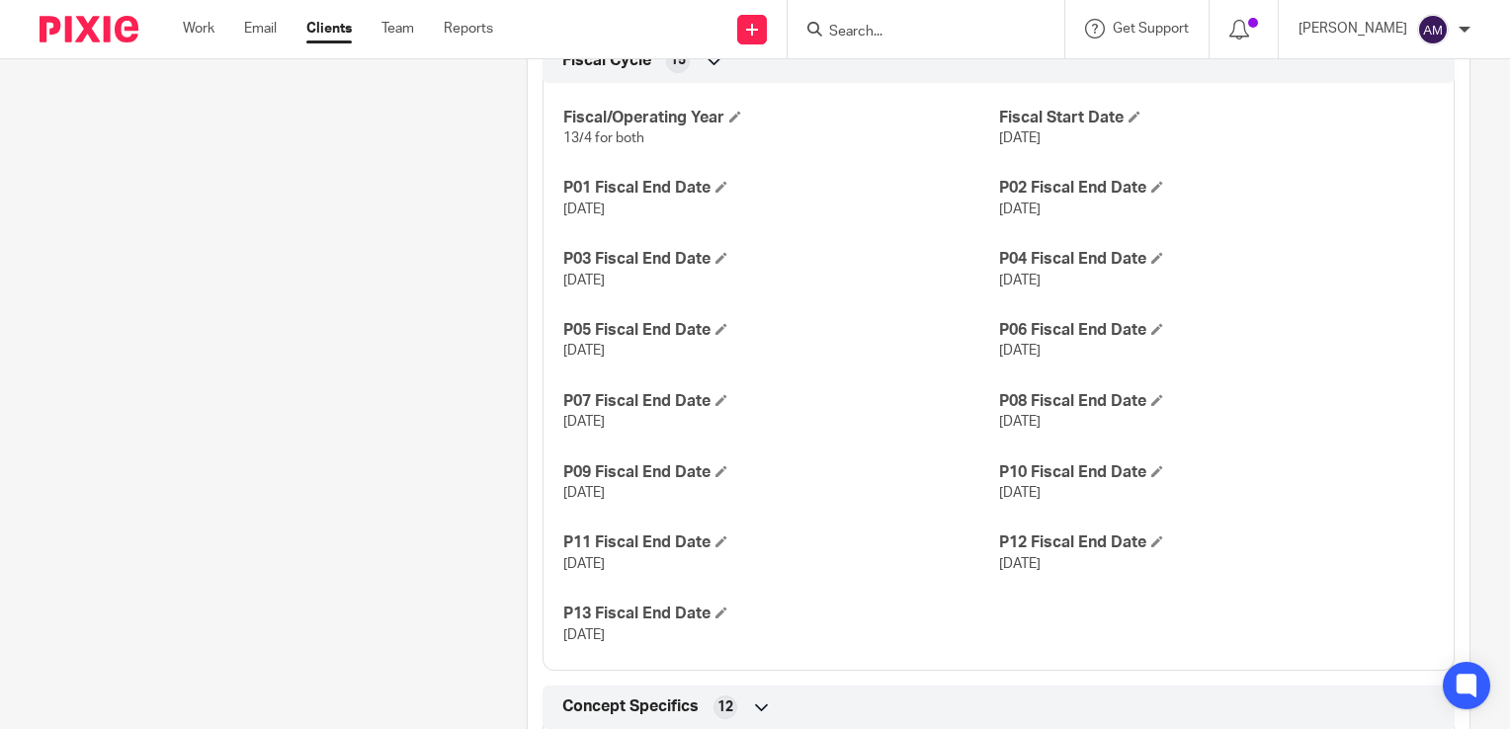
drag, startPoint x: 984, startPoint y: 345, endPoint x: 1105, endPoint y: 351, distance: 120.7
click at [1105, 351] on div "Fiscal/Operating Year 13/4 for both Fiscal Start Date [DATE] P01 Fiscal End Dat…" at bounding box center [998, 369] width 912 height 603
drag, startPoint x: 1105, startPoint y: 351, endPoint x: 1264, endPoint y: 356, distance: 159.2
click at [1260, 362] on div "Fiscal/Operating Year 13/4 for both Fiscal Start Date [DATE] P01 Fiscal End Dat…" at bounding box center [998, 369] width 912 height 603
